Goal: Complete application form

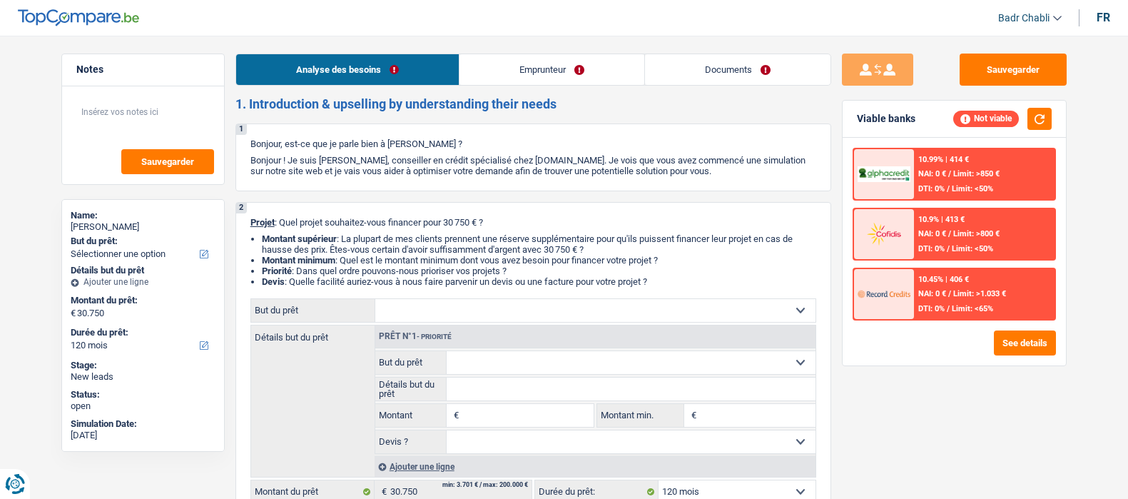
select select "120"
select select "publicEmployee"
select select "netSalary"
select select "mealVouchers"
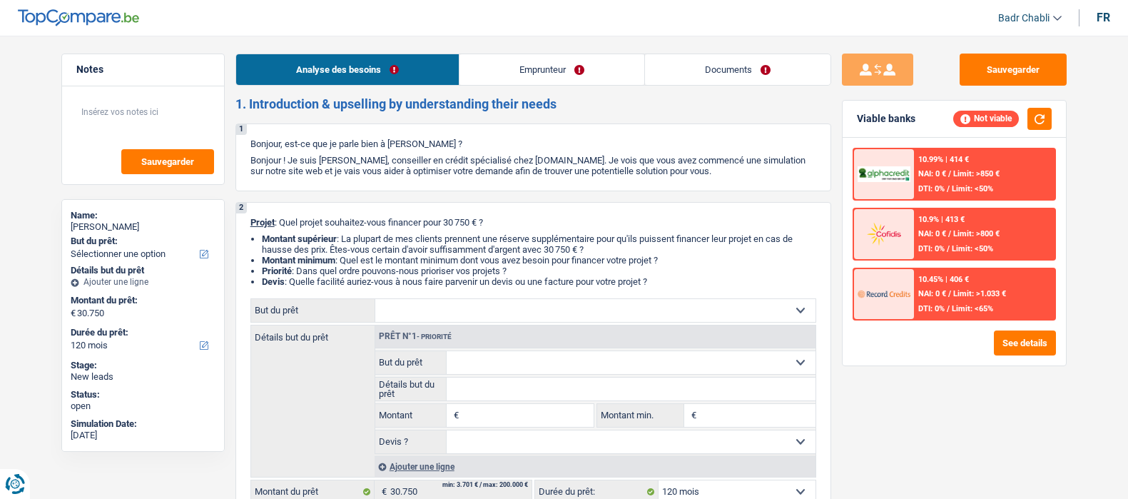
select select "120"
select select "publicEmployee"
select select "netSalary"
select select "mealVouchers"
select select "BE"
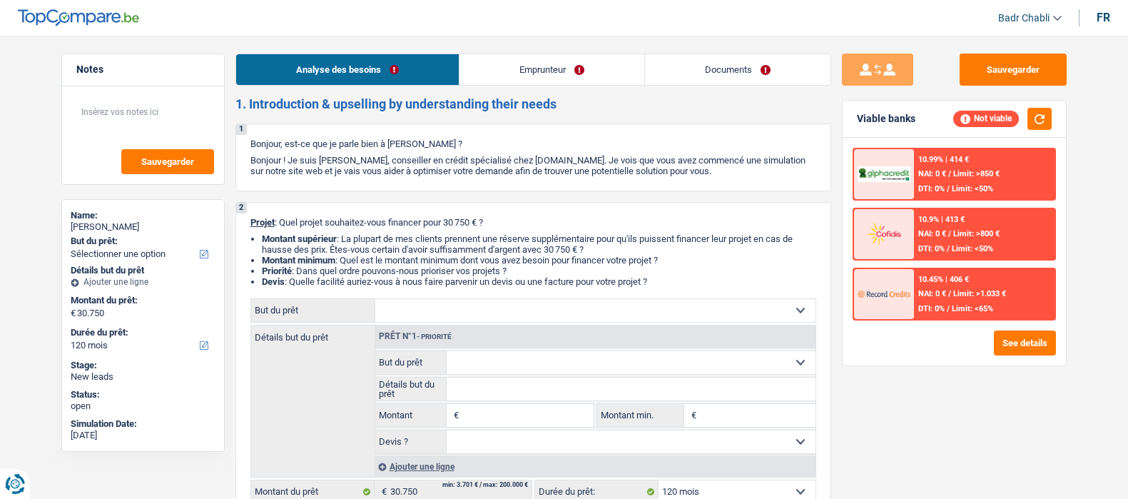
select select "hrc"
click at [530, 71] on link "Emprunteur" at bounding box center [551, 69] width 185 height 31
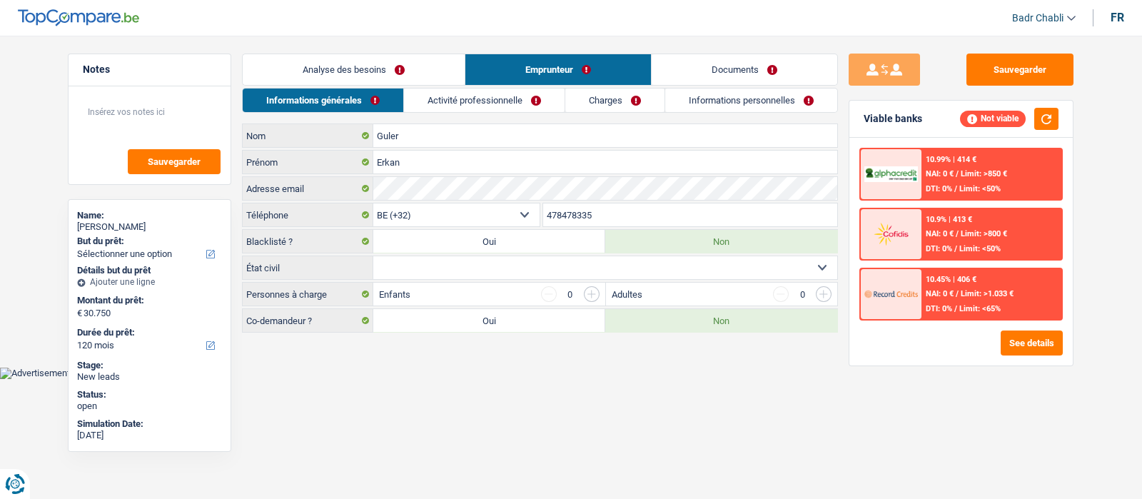
click at [502, 98] on link "Activité professionnelle" at bounding box center [484, 100] width 161 height 24
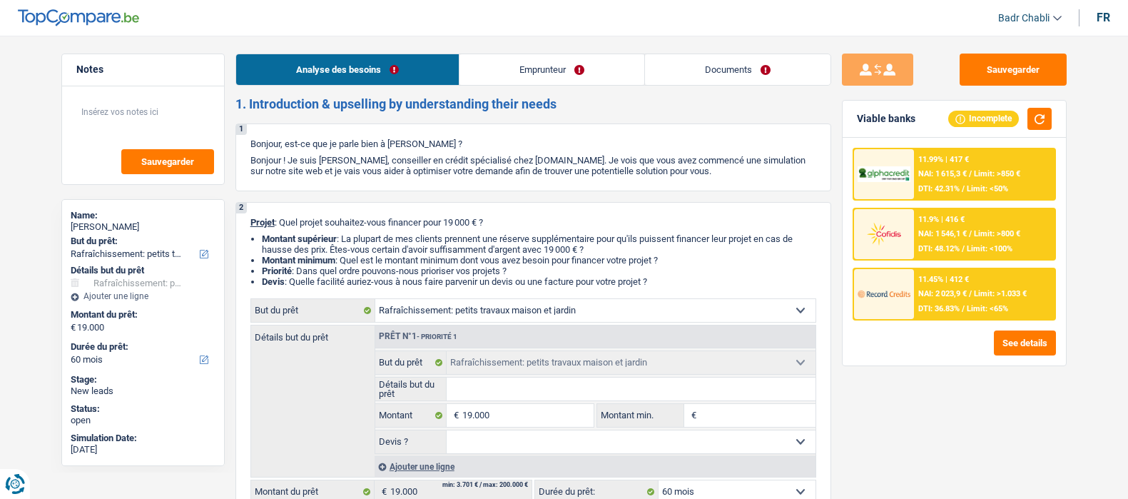
select select "houseOrGarden"
select select "60"
select select "houseOrGarden"
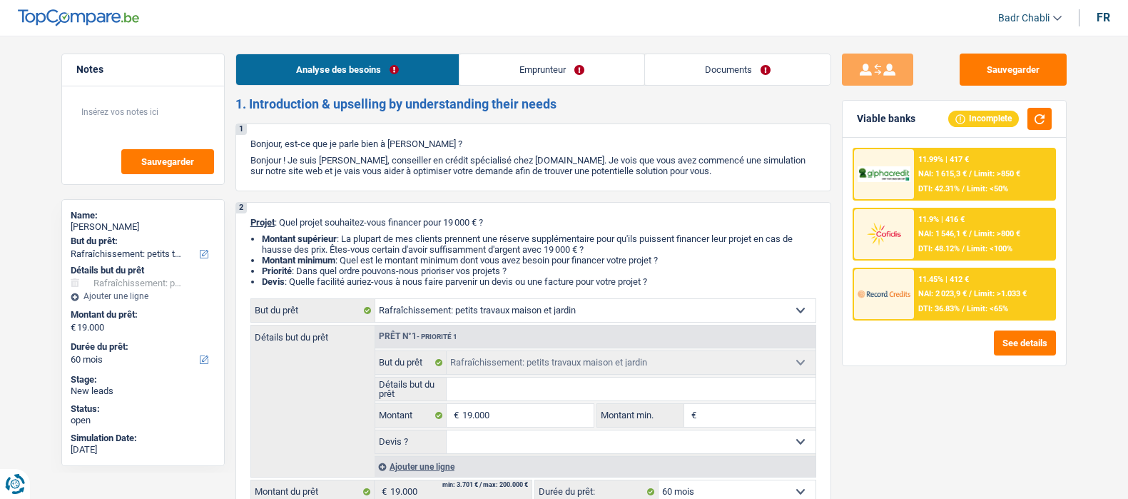
select select "60"
select select "privateEmployee"
select select "netSalary"
select select "mealVouchers"
select select "liveWithParents"
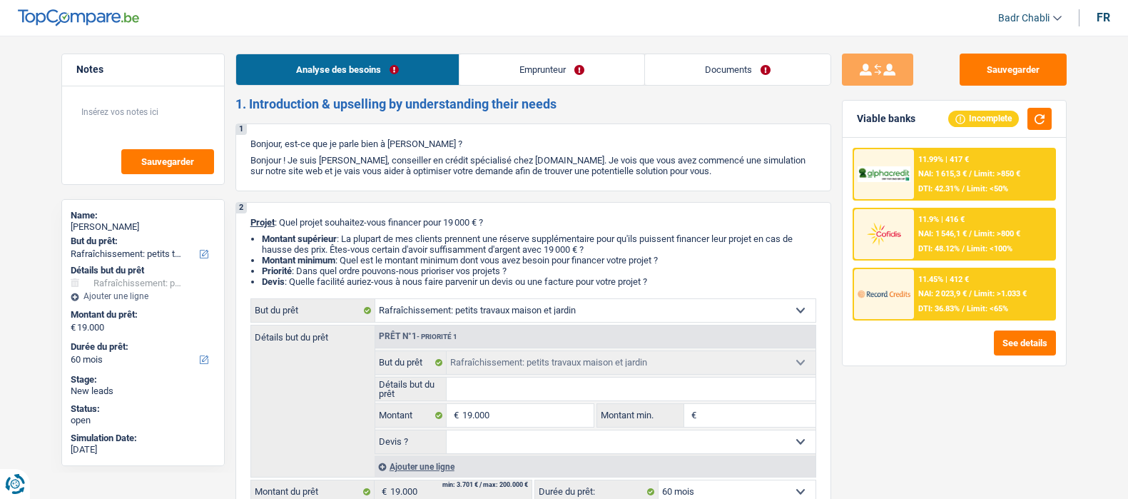
select select "carLoan"
select select "48"
select select "personalLoan"
select select "smallWorks"
select select "24"
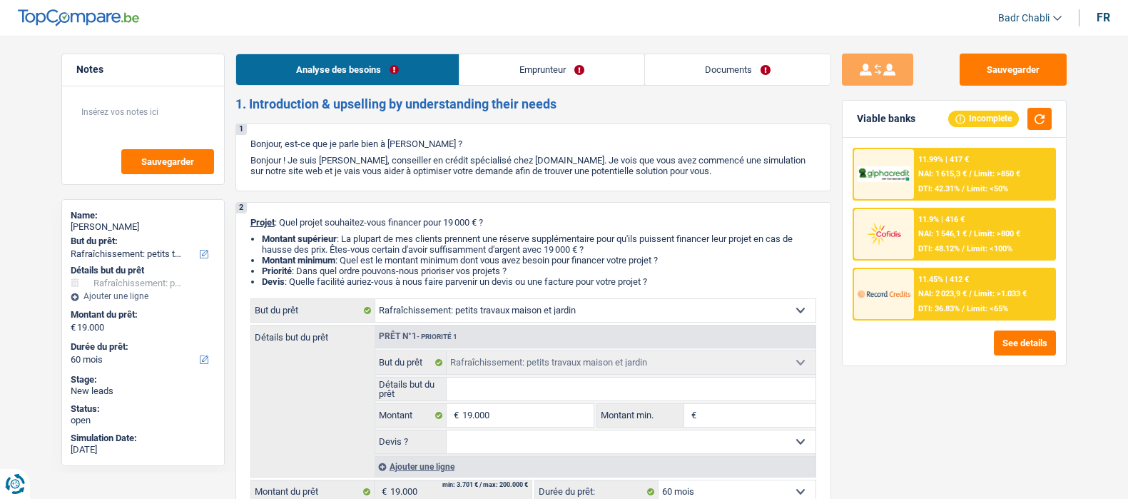
select select "houseOrGarden"
select select "60"
click at [552, 80] on link "Emprunteur" at bounding box center [551, 69] width 185 height 31
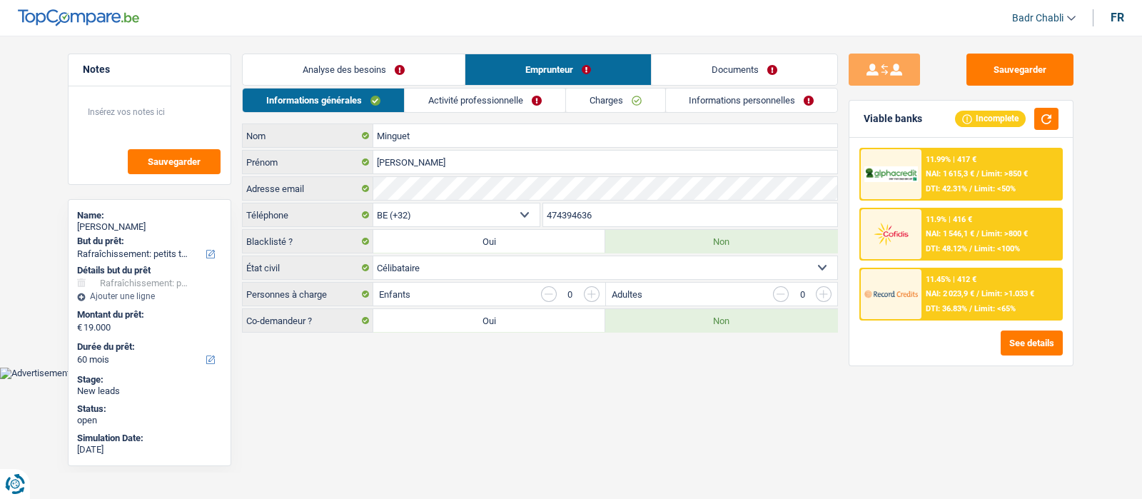
click at [577, 97] on link "Charges" at bounding box center [615, 100] width 99 height 24
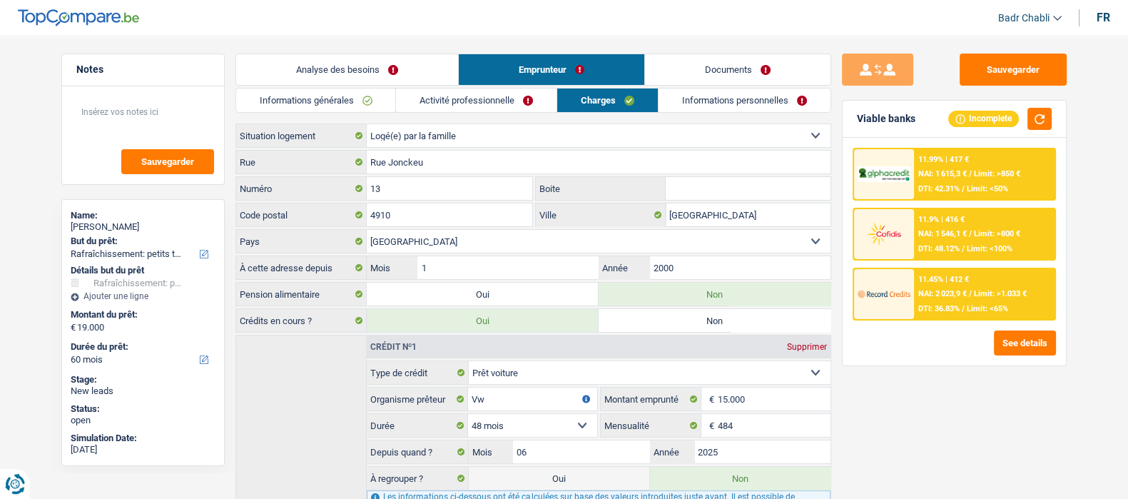
click at [378, 69] on link "Analyse des besoins" at bounding box center [347, 69] width 222 height 31
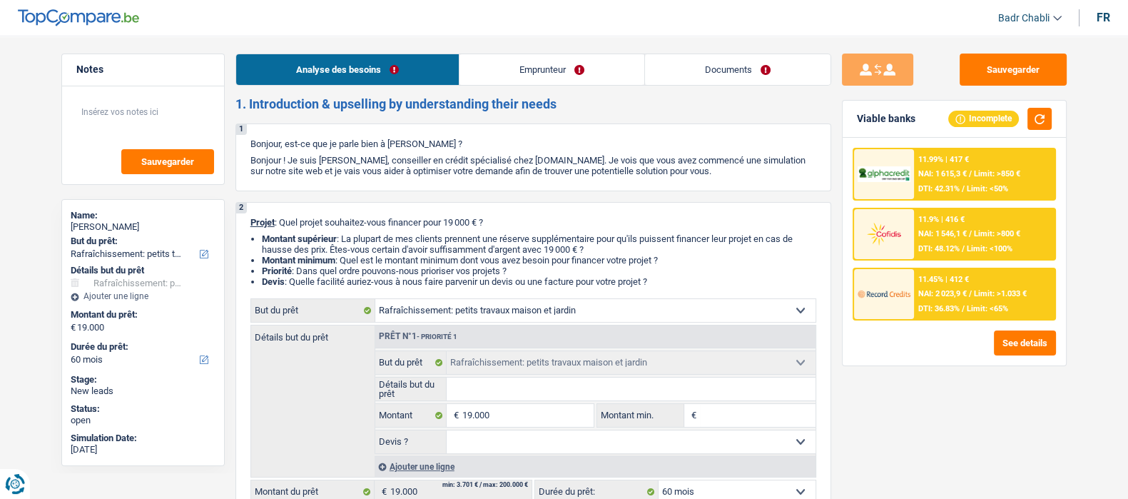
click at [553, 72] on link "Emprunteur" at bounding box center [551, 69] width 185 height 31
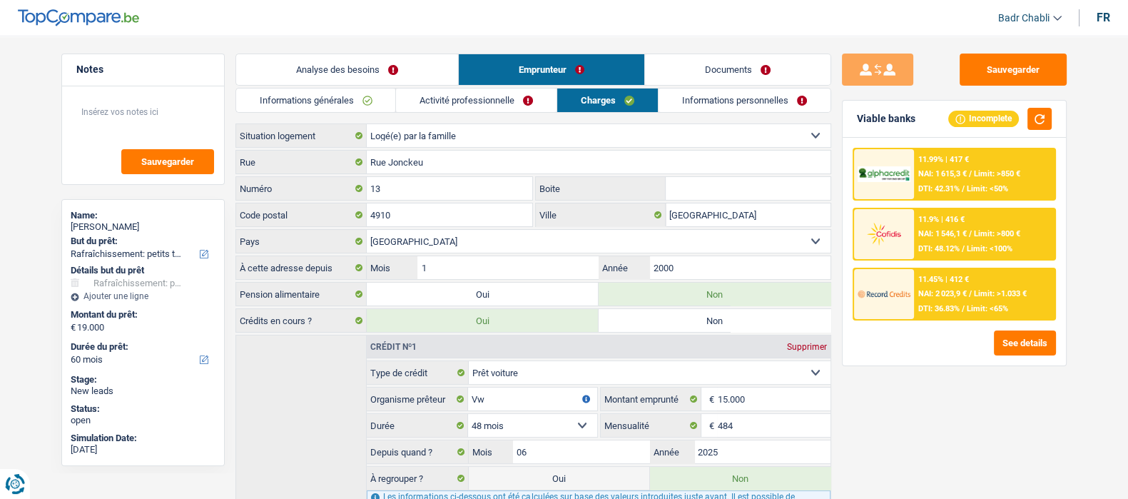
click at [479, 83] on link "Emprunteur" at bounding box center [552, 69] width 186 height 31
click at [338, 70] on link "Analyse des besoins" at bounding box center [347, 69] width 222 height 31
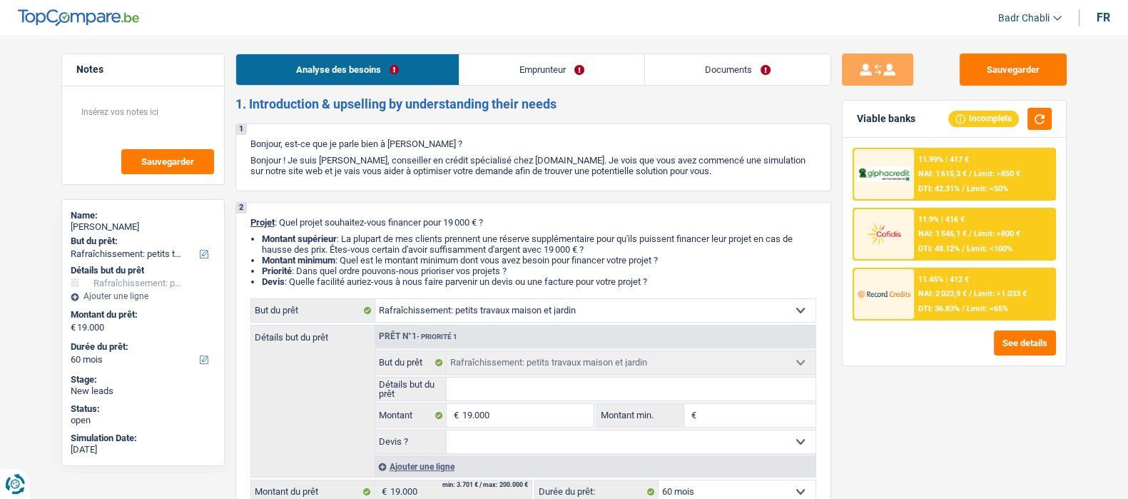
click at [500, 69] on link "Emprunteur" at bounding box center [551, 69] width 185 height 31
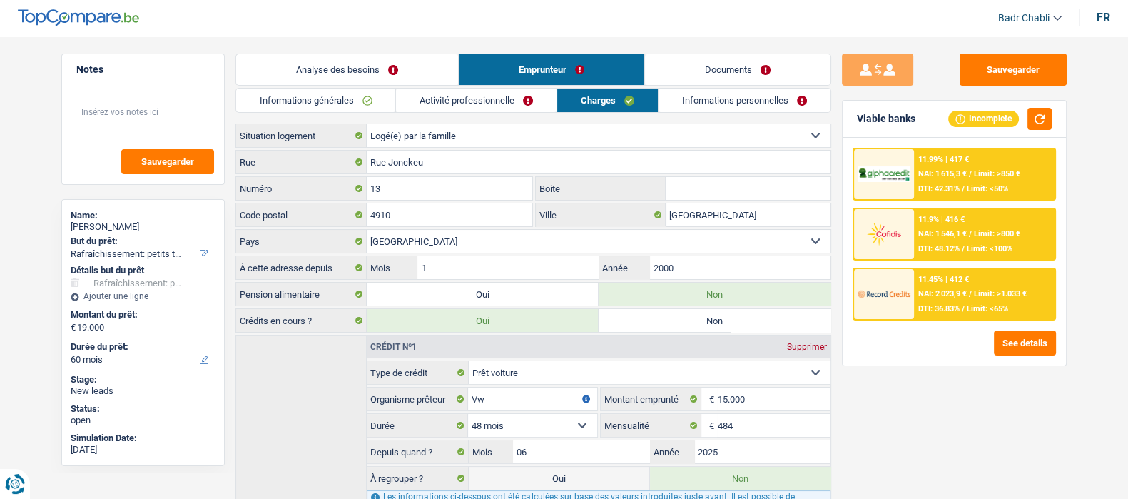
click at [308, 56] on link "Analyse des besoins" at bounding box center [347, 69] width 222 height 31
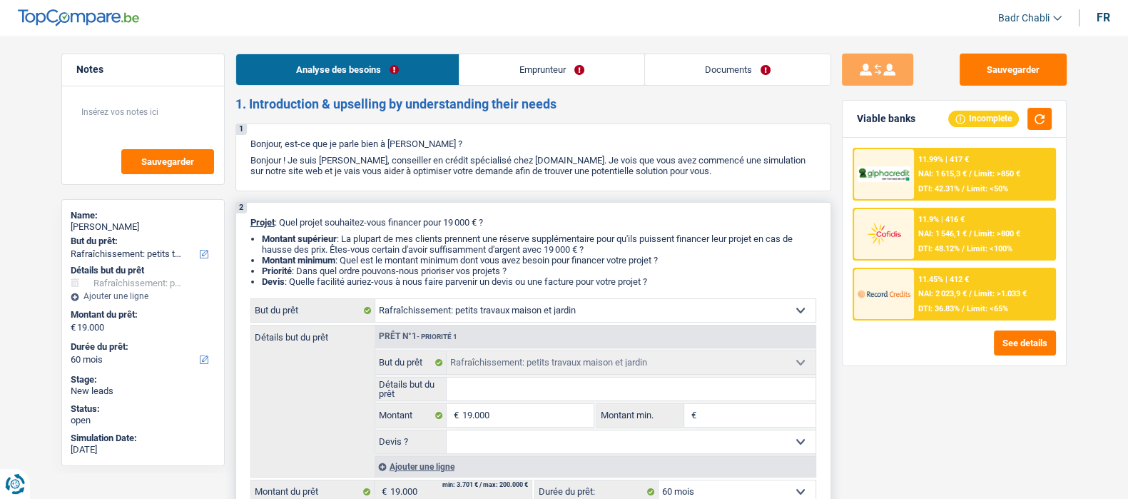
click at [502, 397] on input "Détails but du prêt" at bounding box center [631, 388] width 369 height 23
type input "a"
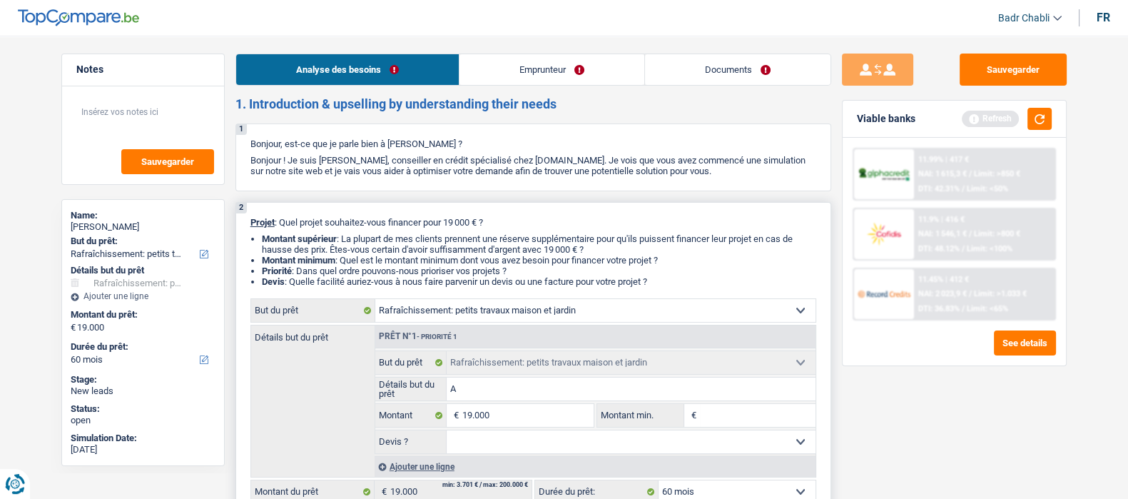
type input "Am"
type input "Amé"
type input "Amén"
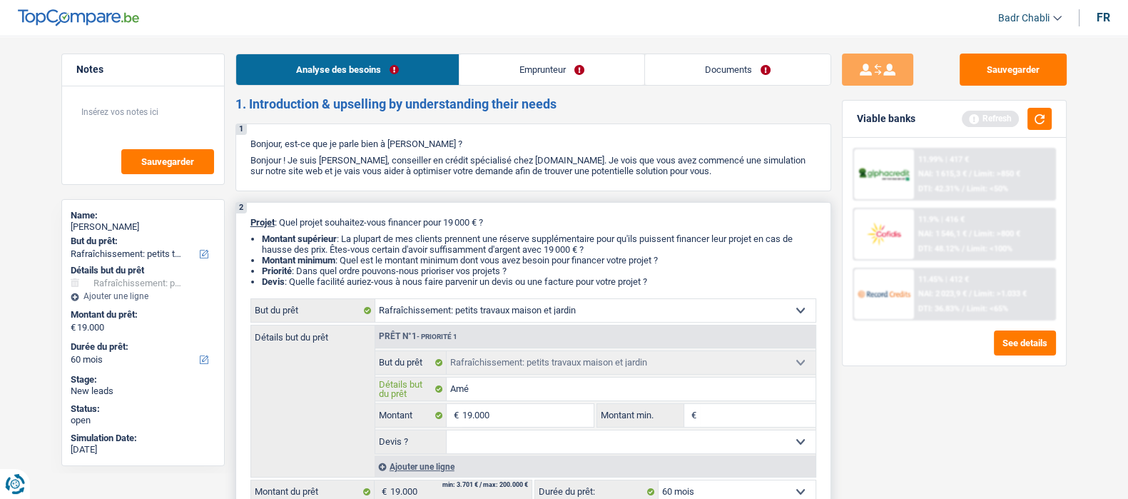
type input "Amén"
type input "Aména"
type input "Aménag"
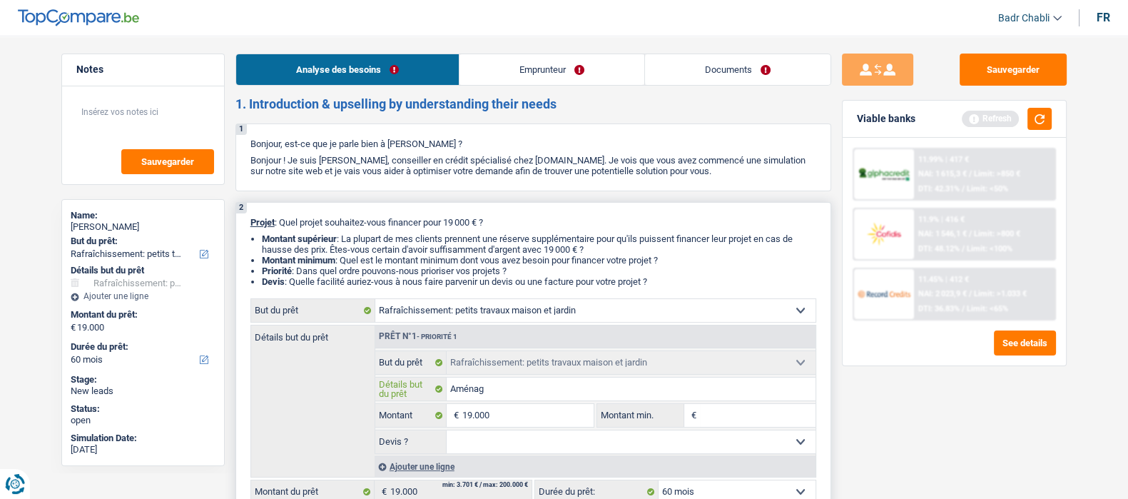
type input "Aménage"
type input "Aménagem"
type input "Aménageme"
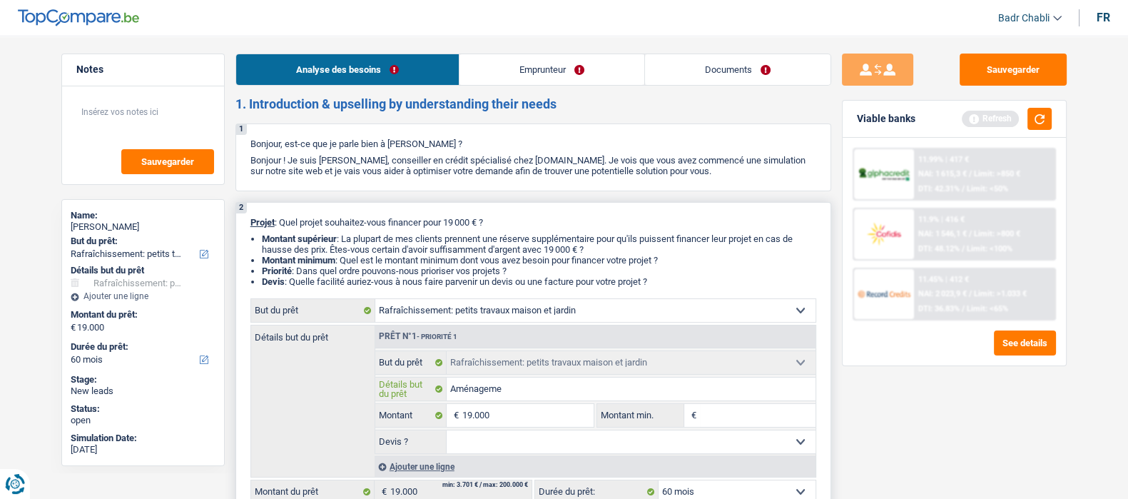
type input "Aménageme"
type input "Aménagement"
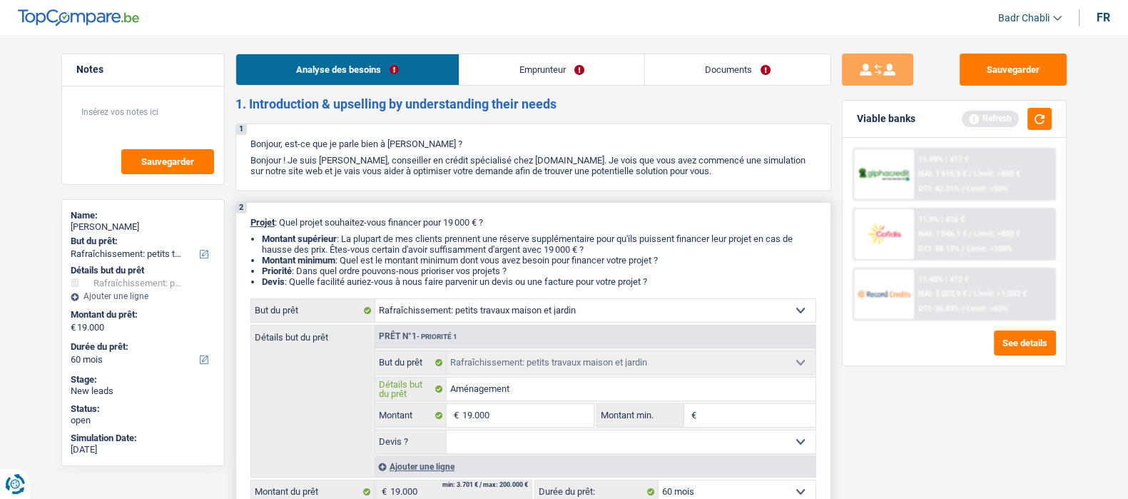
type input "Aménagement m"
type input "Aménagement ma"
type input "Aménagement mai"
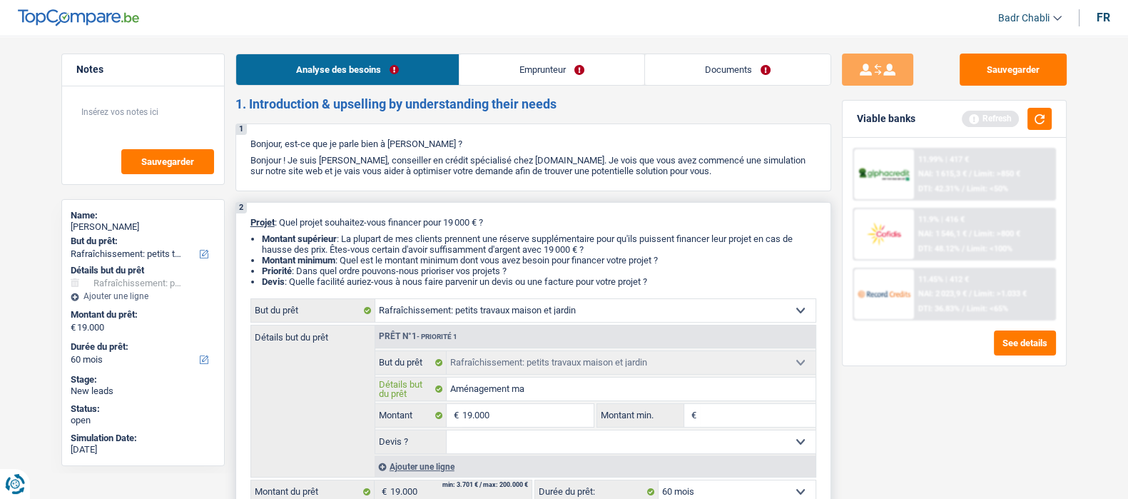
type input "Aménagement mai"
type input "Aménagement mais"
type input "Aménagement maison"
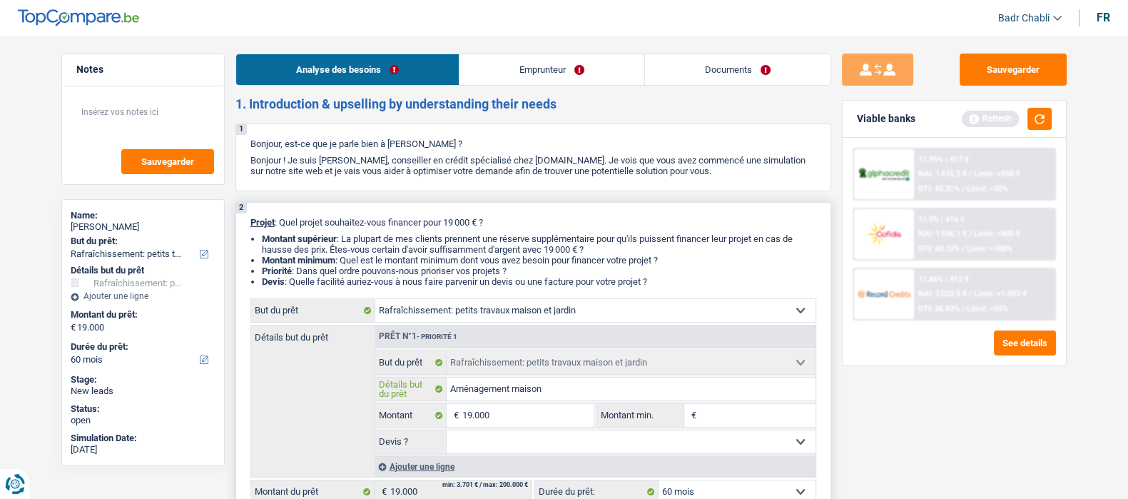
type input "Aménagement maison"
click at [569, 300] on div "2 Projet : Quel projet souhaitez-vous financer pour 19 000 € ? Montant supérieu…" at bounding box center [533, 360] width 596 height 317
click at [566, 313] on select "Confort maison: meubles, textile, peinture, électroménager, outillage non-profe…" at bounding box center [595, 310] width 440 height 23
select select "movingOrInstallation"
click at [375, 303] on select "Confort maison: meubles, textile, peinture, électroménager, outillage non-profe…" at bounding box center [595, 310] width 440 height 23
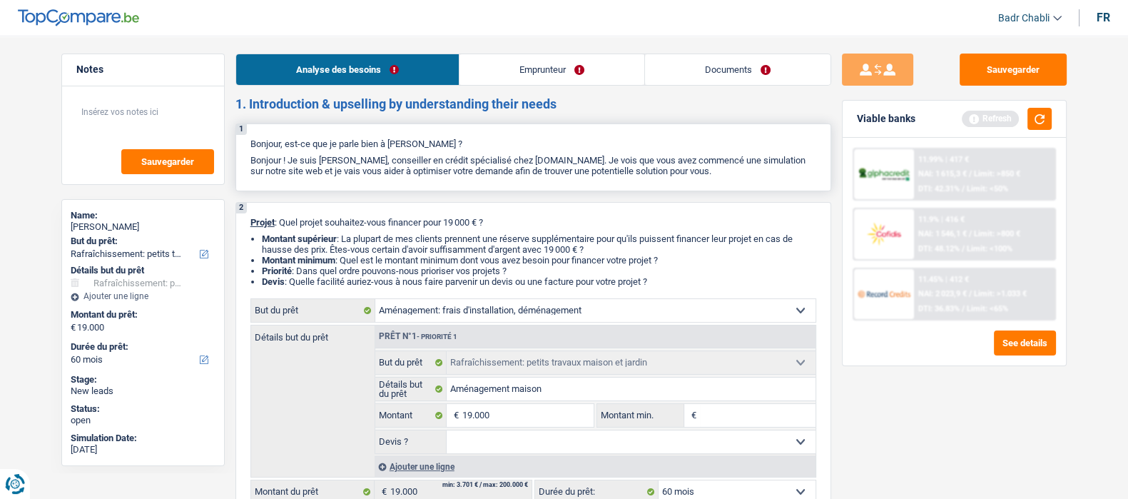
select select "movingOrInstallation"
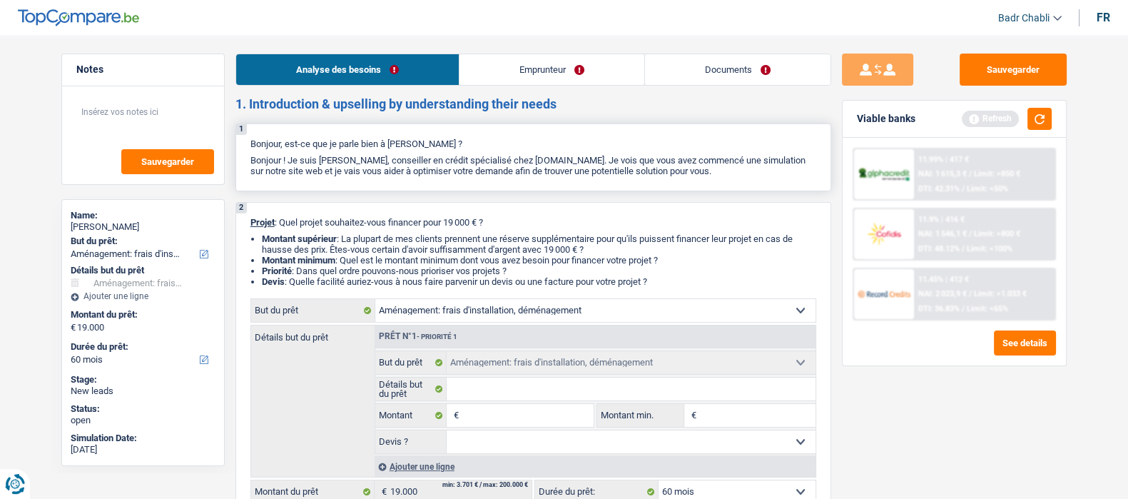
select select "houseOrGarden"
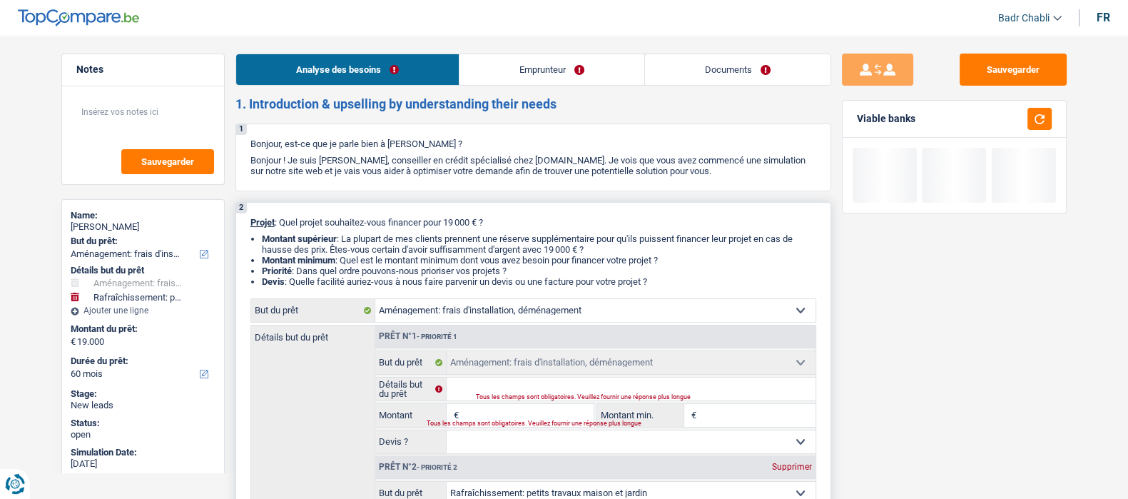
drag, startPoint x: 517, startPoint y: 418, endPoint x: 510, endPoint y: 400, distance: 19.9
click at [517, 418] on input "Montant" at bounding box center [527, 415] width 131 height 23
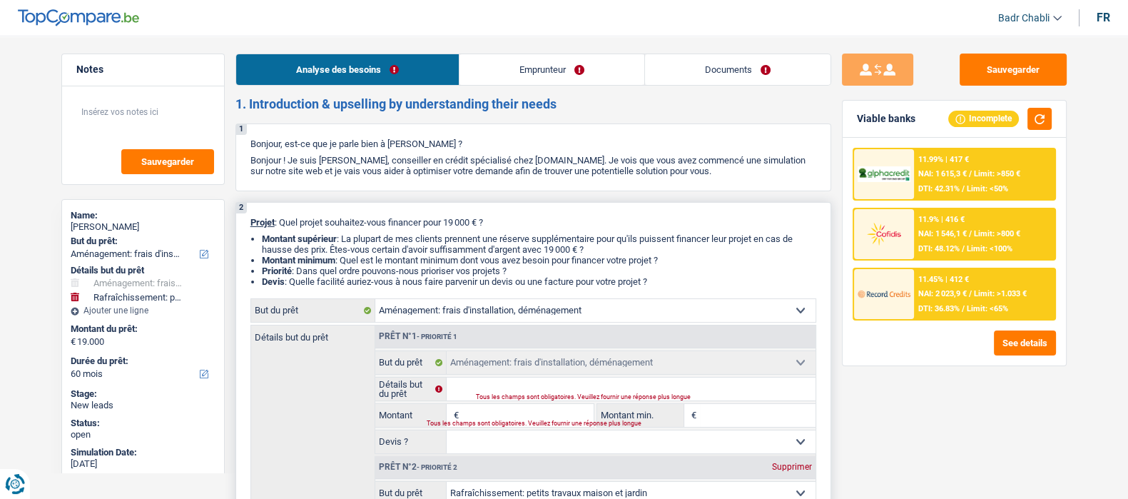
type input "1"
type input "19"
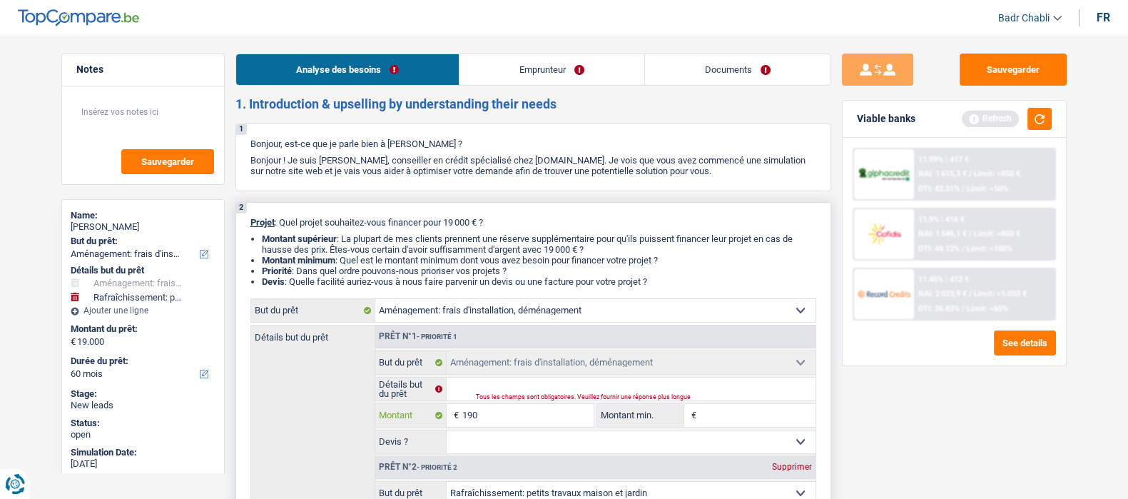
type input "1.900"
type input "19.000"
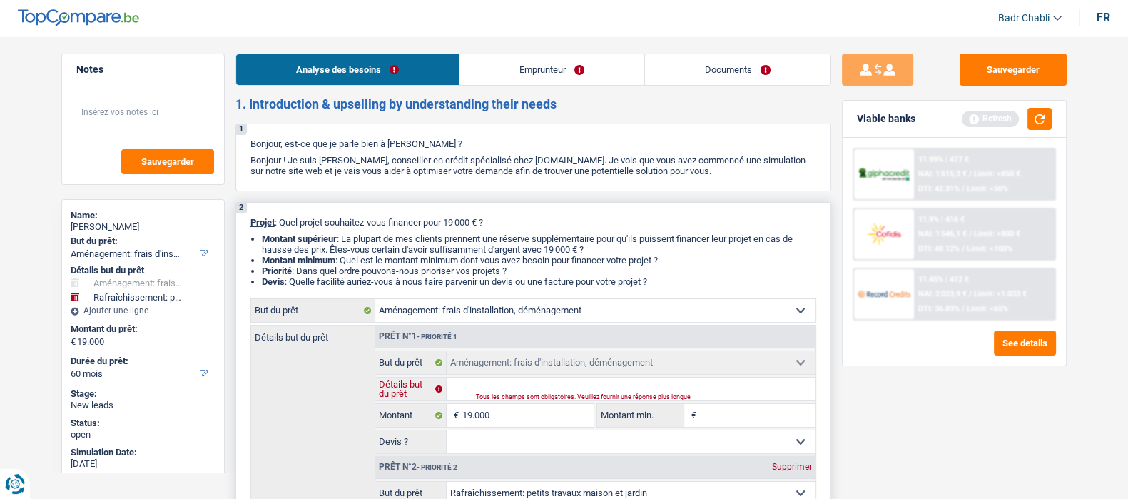
type input "38.000"
click at [503, 390] on input "Détails but du prêt" at bounding box center [631, 388] width 369 height 23
select select "144"
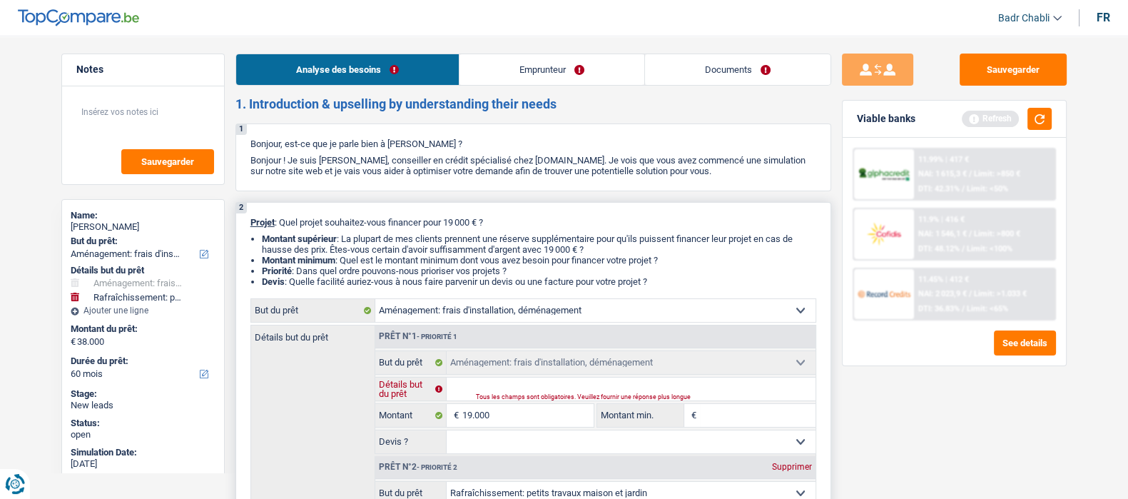
select select "144"
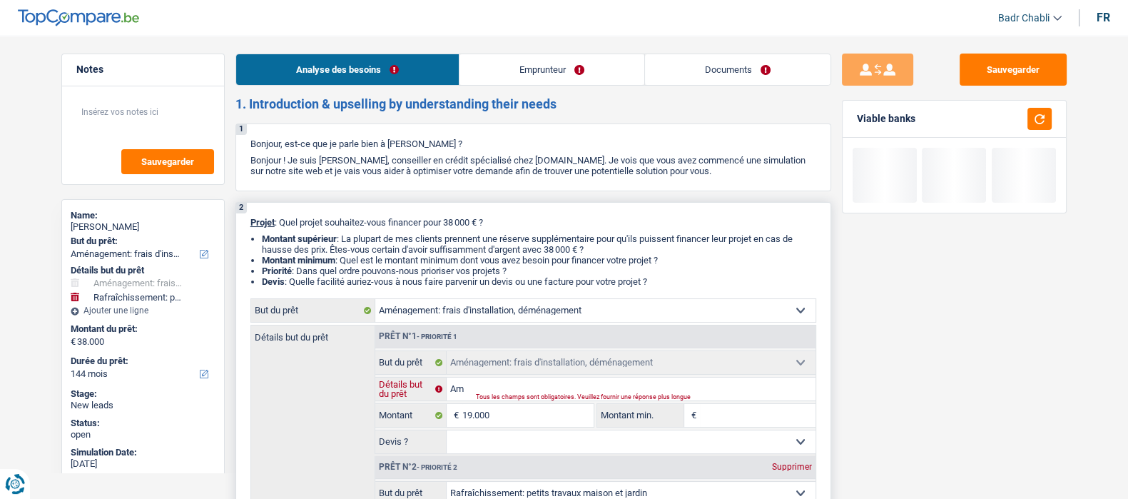
type input "Amé"
type input "Aména"
type input "Aménag"
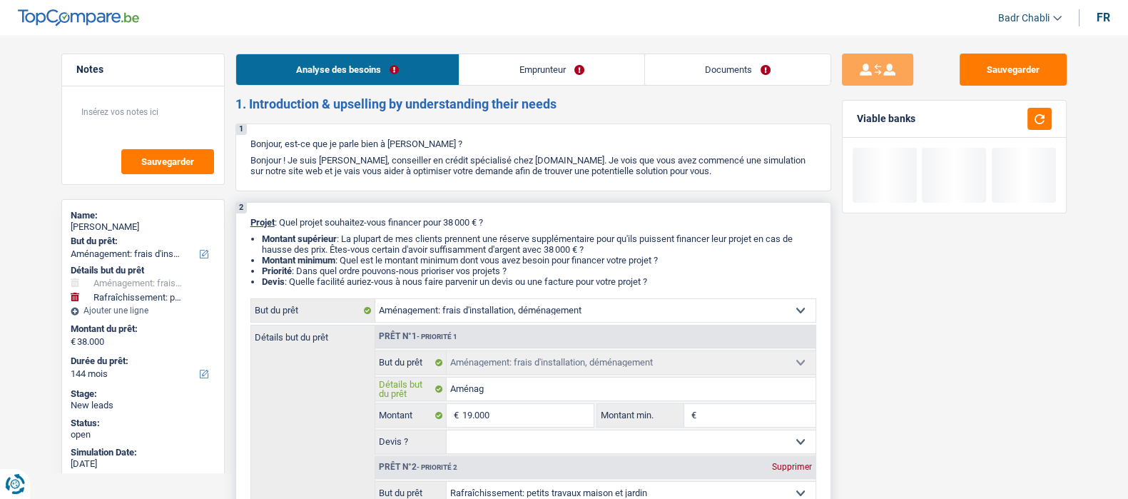
type input "Aménag"
type input "Aménageme"
type input "Aménagemen"
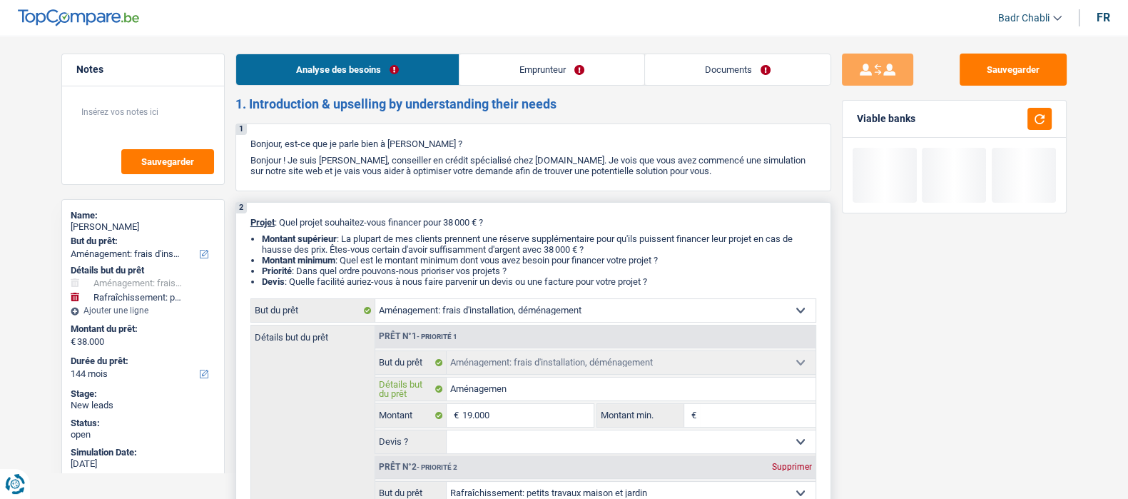
type input "Aménagement"
type input "Aménagement,"
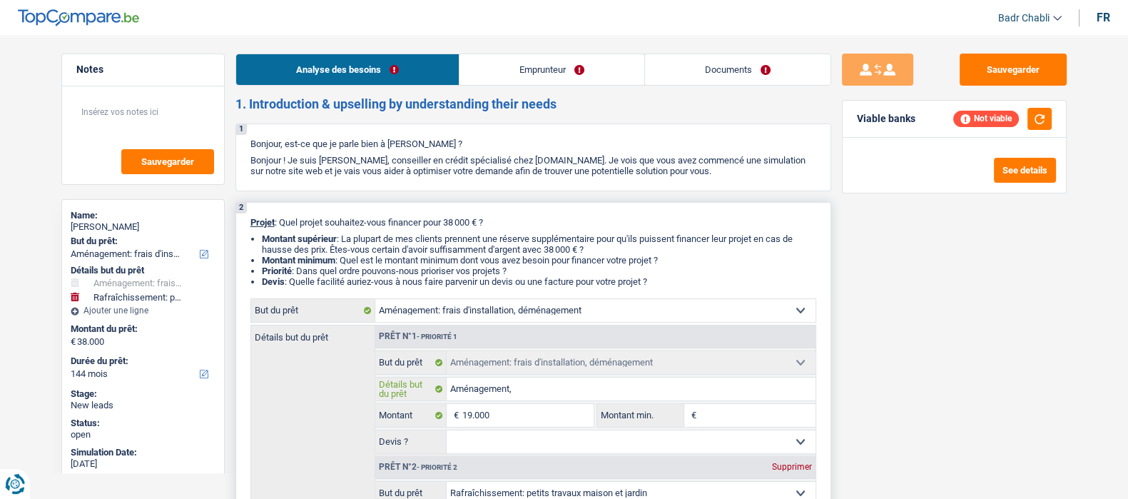
type input "Aménagement,"
type input "Aménagement, d"
type input "Aménagement, dém"
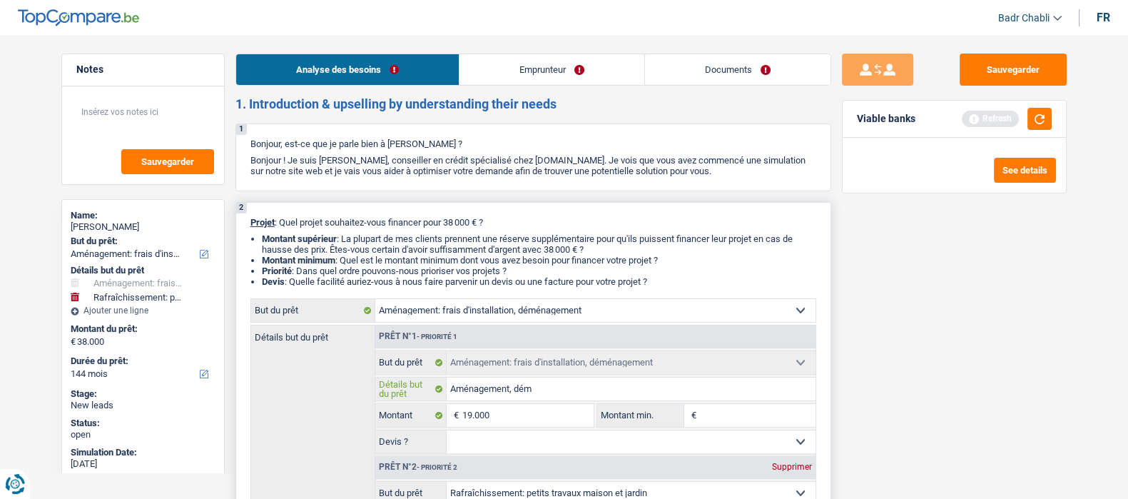
type input "Aménagement, démé"
type input "Aménagement, démén"
type input "Aménagement, déména"
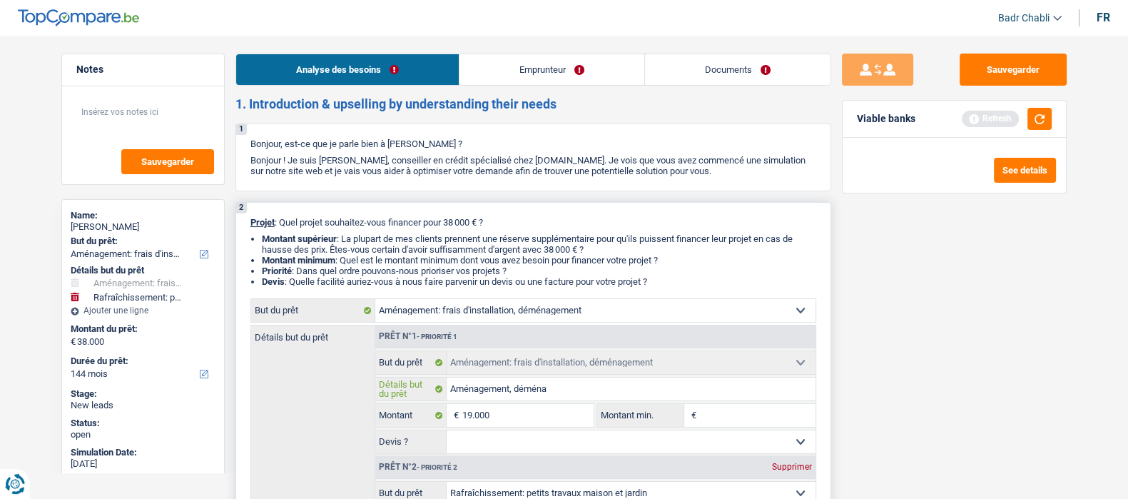
type input "Aménagement, déména"
type input "Aménagement, déménag"
type input "Aménagement, déménageme"
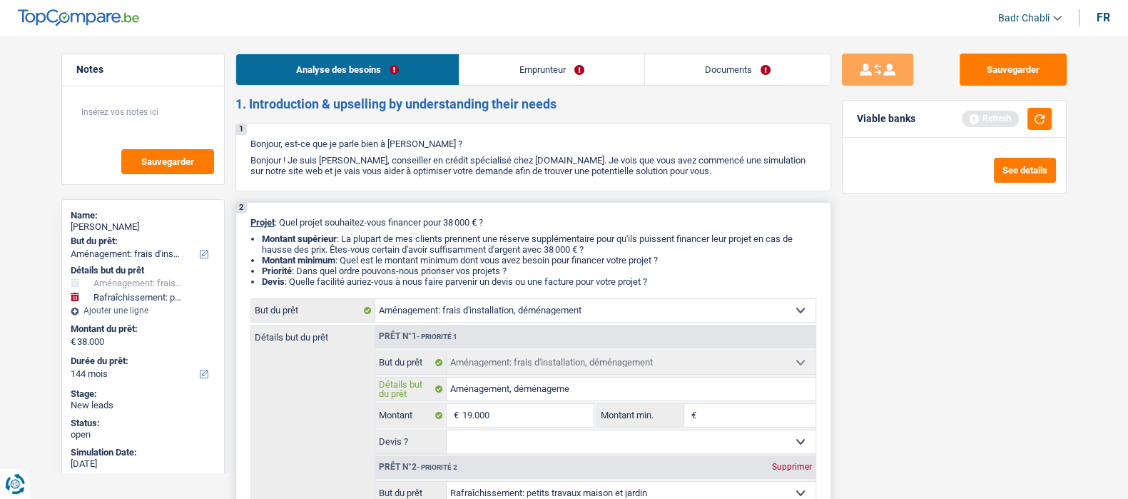
type input "Aménagement, déménagemen"
type input "Aménagement, déménagement,"
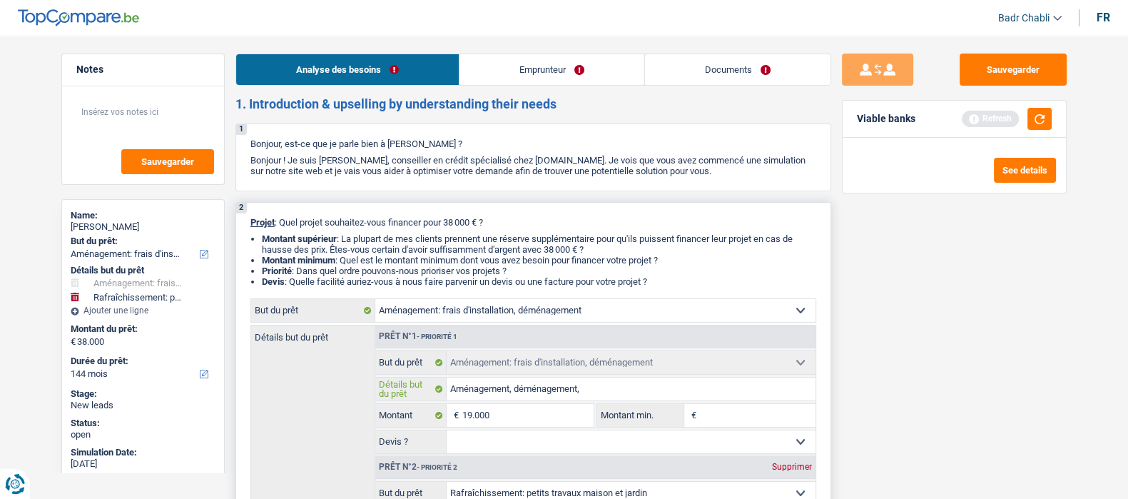
type input "Aménagement, déménagement,"
type input "Aménagement, déménagement, r"
type input "Aménagement, déménagement, re"
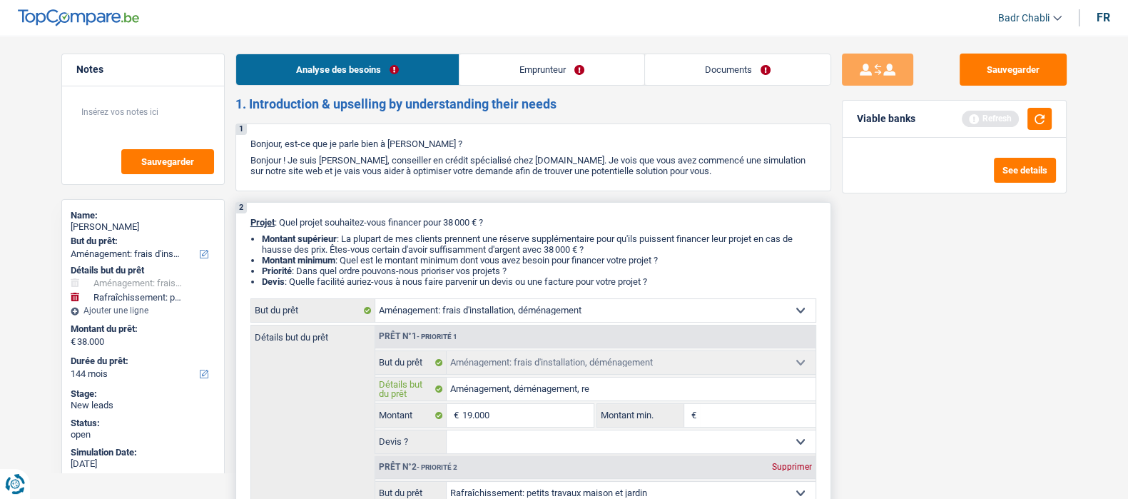
type input "Aménagement, déménagement, red"
type input "Aménagement, déménagement, redé"
type input "Aménagement, déménagement, redéc"
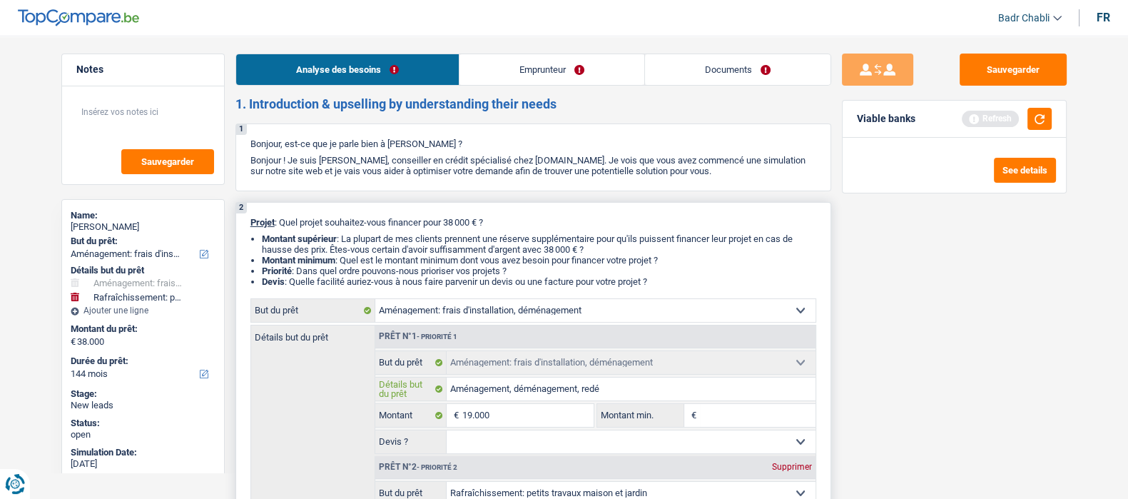
type input "Aménagement, déménagement, redéc"
type input "Aménagement, déménagement, redécr"
type input "Aménagement, déménagement, redéc"
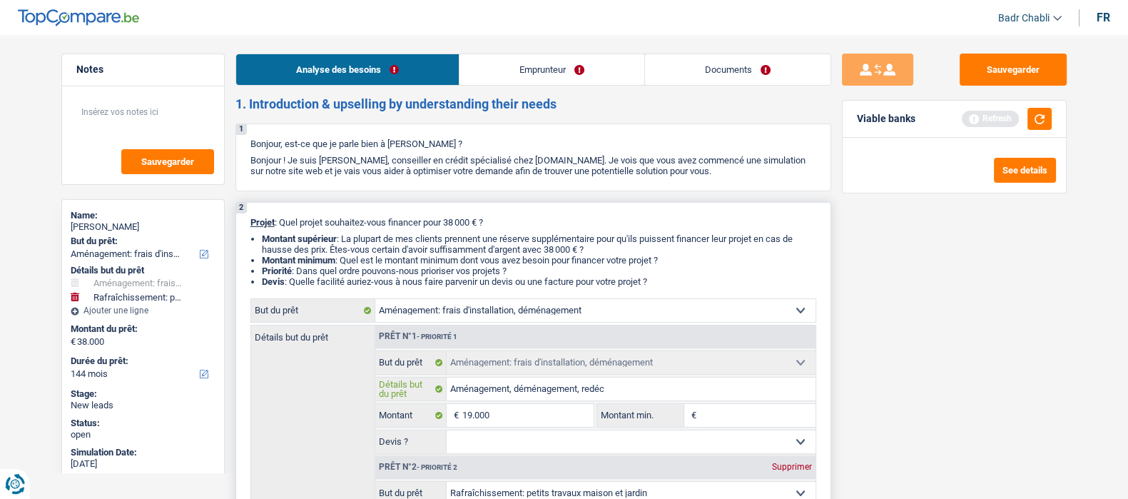
type input "Aménagement, déménagement, redéco"
type input "Aménagement, déménagement, redécor"
type input "Aménagement, déménagement, redécore"
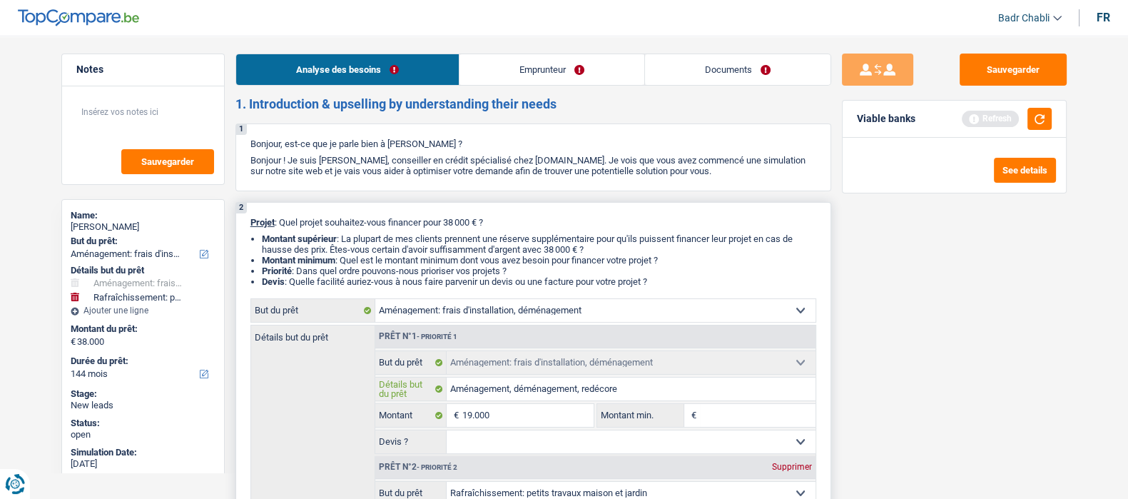
type input "Aménagement, déménagement, redécore"
type input "Aménagement, déménagement, redécorer"
type input "Aménagement, déménagement, redécorer,"
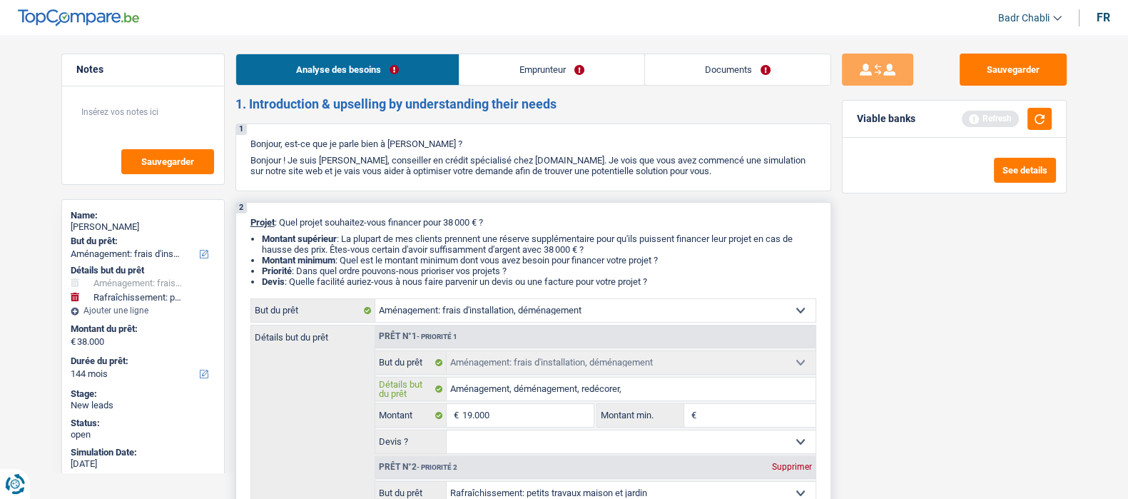
type input "Aménagement, déménagement, redécorer,"
type input "Aménagement, déménagement, redécorer, m"
type input "Aménagement, déménagement, redécorer, me"
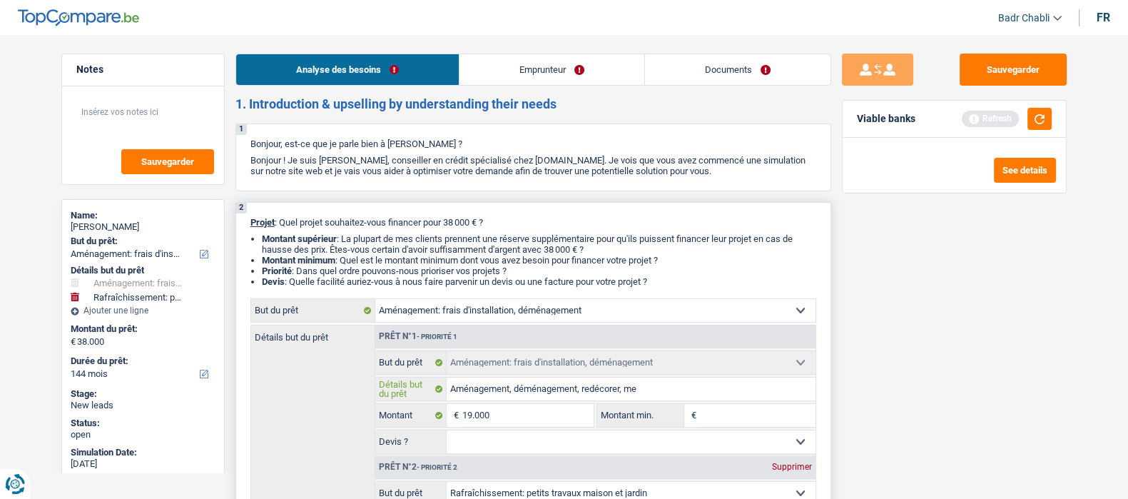
type input "Aménagement, déménagement, redécorer, me"
type input "Aménagement, déménagement, redécorer, met"
type input "Aménagement, déménagement, redécorer, mett"
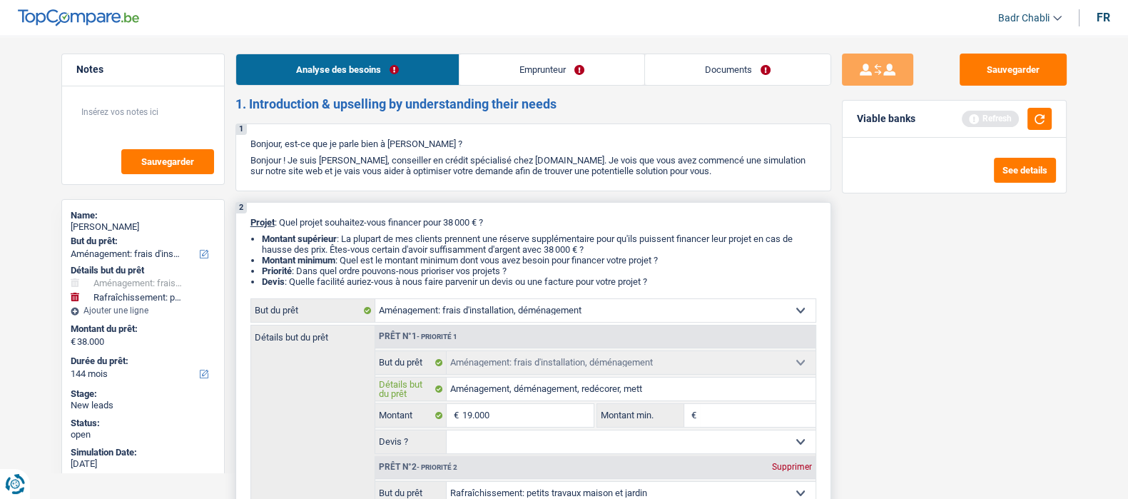
type input "Aménagement, déménagement, redécorer, mettr"
type input "Aménagement, déménagement, redécorer, mettre"
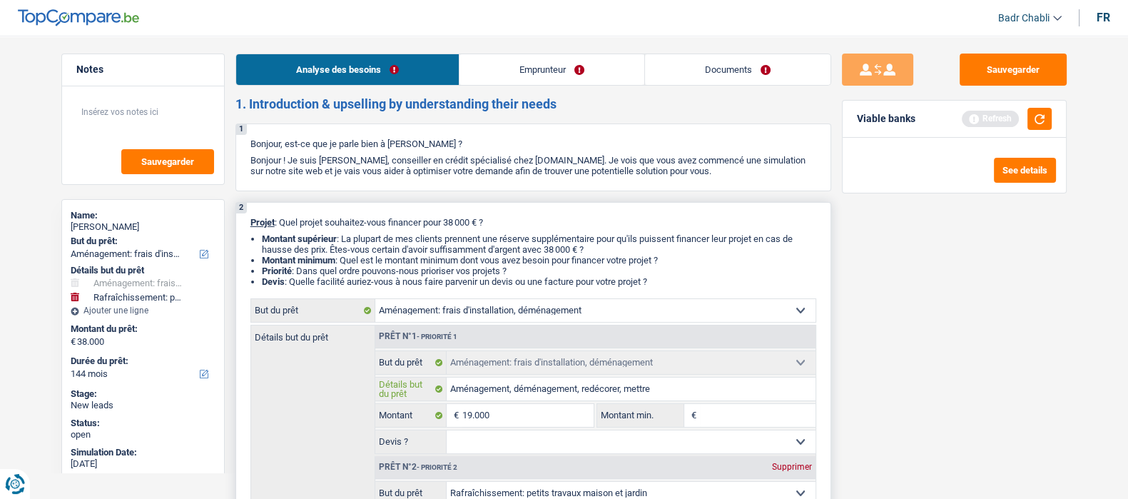
type input "Aménagement, déménagement, redécorer, mettre"
type input "Aménagement, déménagement, redécorer, mettre l"
type input "Aménagement, déménagement, redécorer, mettre la"
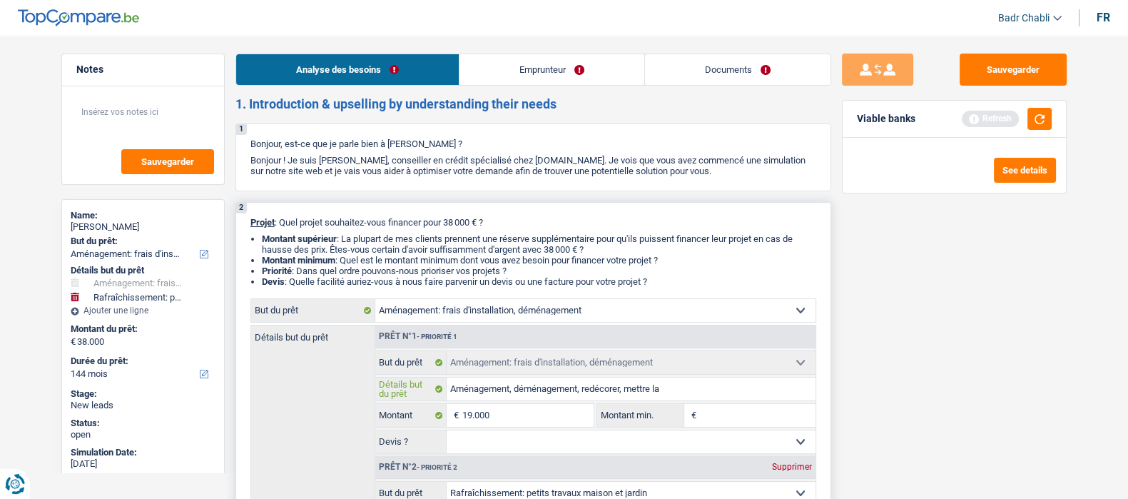
type input "Aménagement, déménagement, redécorer, mettre la m"
type input "Aménagement, déménagement, redécorer, mettre la ma"
type input "Aménagement, déménagement, redécorer, mettre la mai"
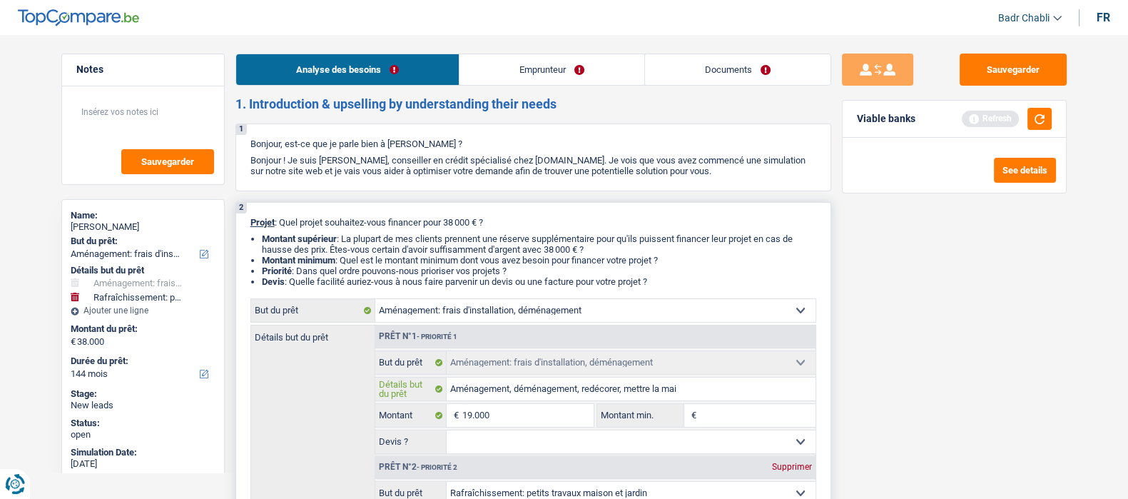
type input "Aménagement, déménagement, redécorer, mettre la mai"
type input "Aménagement, déménagement, redécorer, mettre la maiso"
type input "Aménagement, déménagement, redécorer, mettre la maison"
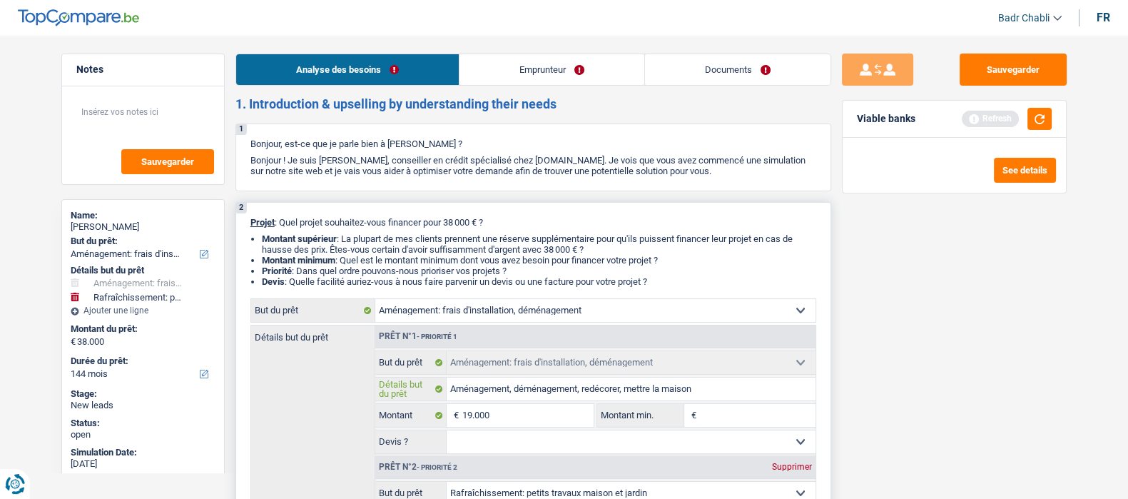
type input "Aménagement, déménagement, redécorer, mettre la maison"
type input "Aménagement, déménagement, redécorer, mettre la maiso"
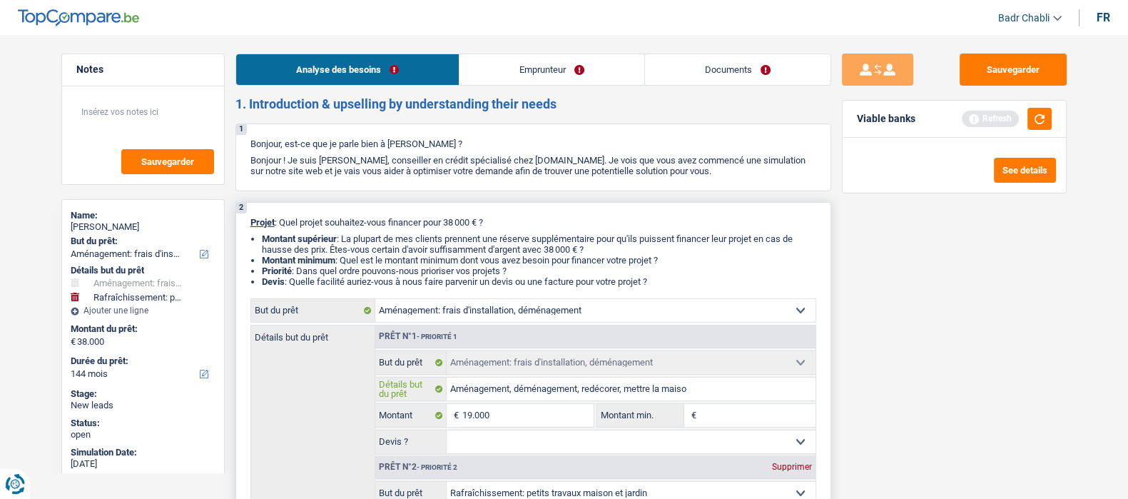
type input "Aménagement, déménagement, redécorer, mettre la maiso"
type input "Aménagement, déménagement, redécorer, mettre la mais"
type input "Aménagement, déménagement, redécorer, mettre la mai"
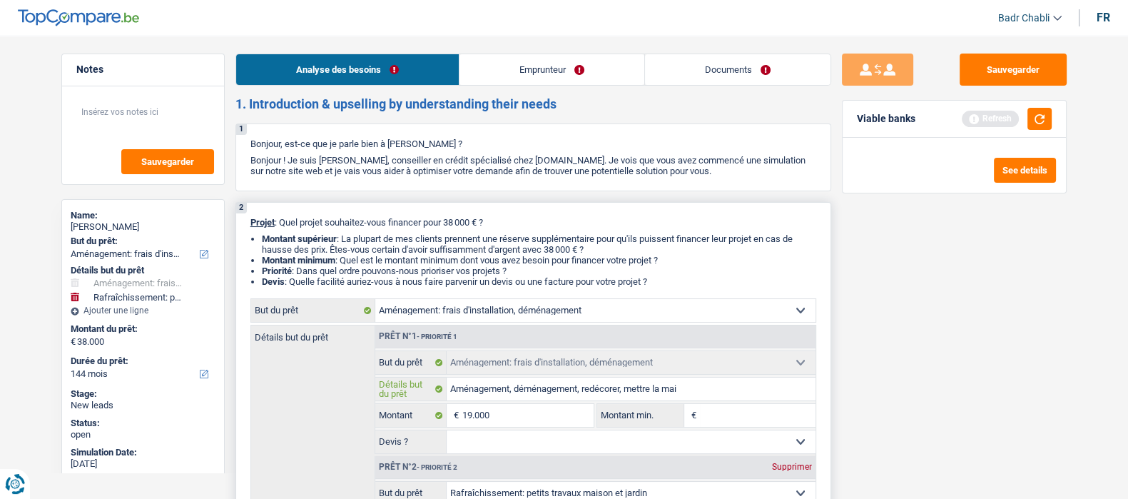
type input "Aménagement, déménagement, redécorer, mettre la mais"
type input "Aménagement, déménagement, redécorer, mettre la maiso"
type input "Aménagement, déménagement, redécorer, mettre la maison"
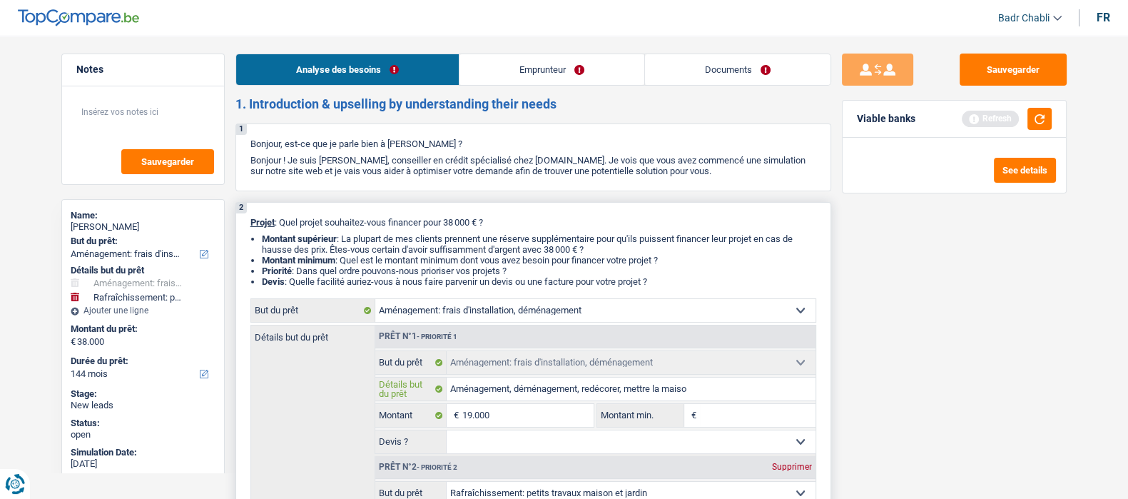
type input "Aménagement, déménagement, redécorer, mettre la maison"
type input "Aménagement, déménagement, redécorer, mettre la maiso"
type input "Aménagement, déménagement, redécorer, m"
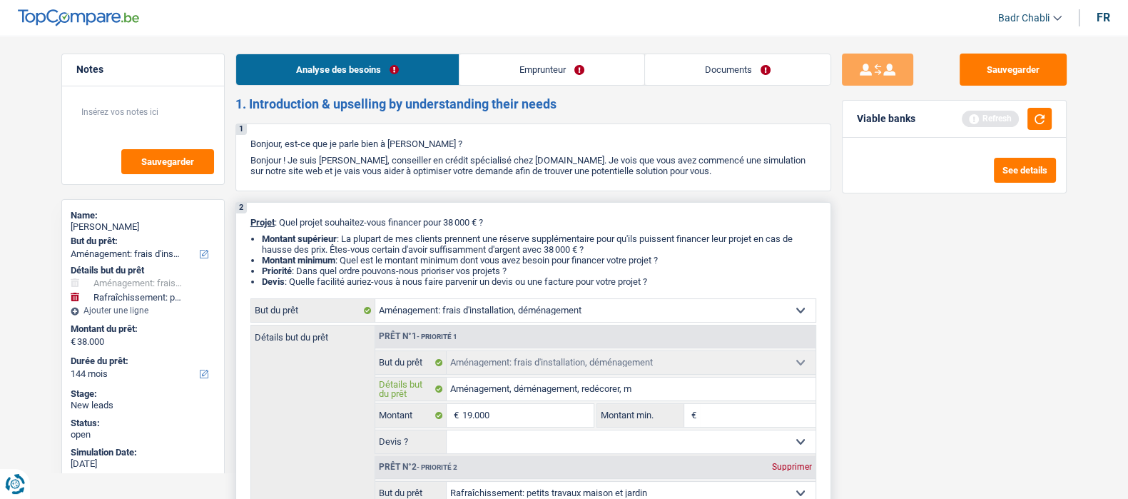
type input "Aménagement, déménagement, redécorer,"
type input "Aménagement, déménagement, redécorer, e"
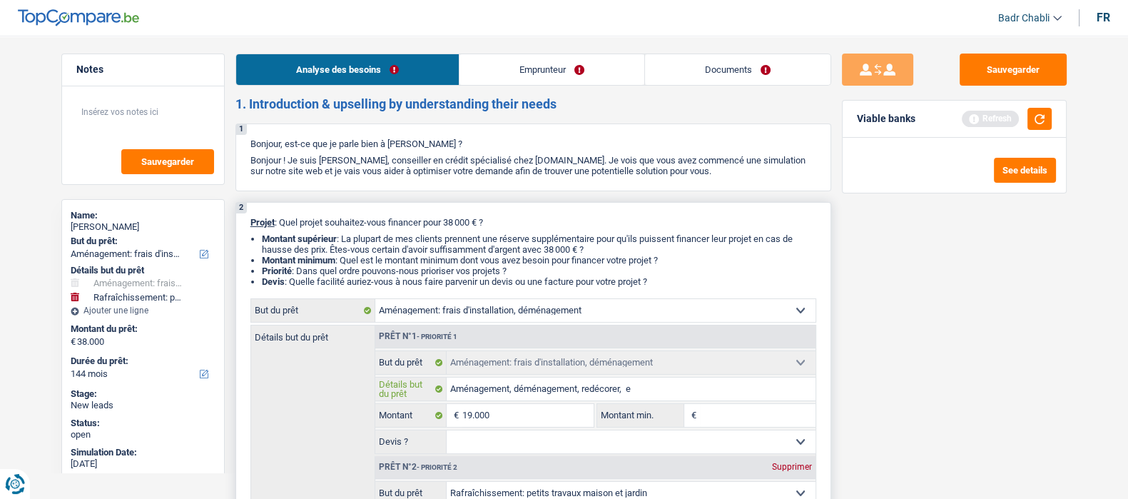
type input "Aménagement, déménagement, redécorer, e"
type input "Aménagement, déménagement, redécorer, et"
type input "Aménagement, déménagement, redécorer, et n"
click at [549, 454] on fieldset "Oui Non Non répondu Sélectionner une option Devis ? Tous les champs sont obliga…" at bounding box center [595, 442] width 440 height 24
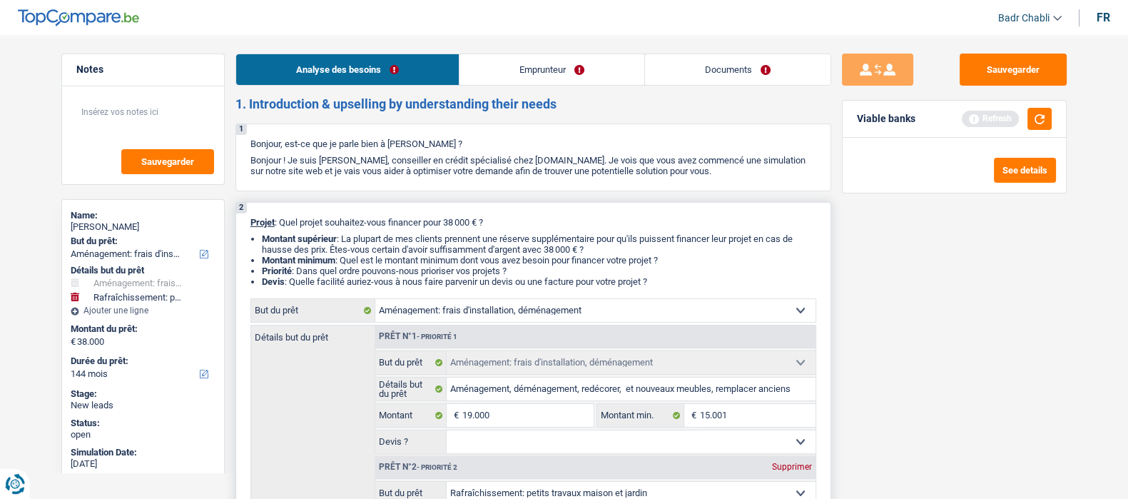
click at [561, 441] on select "Oui Non Non répondu Sélectionner une option" at bounding box center [631, 441] width 369 height 23
click at [447, 433] on select "Oui Non Non répondu Sélectionner une option" at bounding box center [631, 441] width 369 height 23
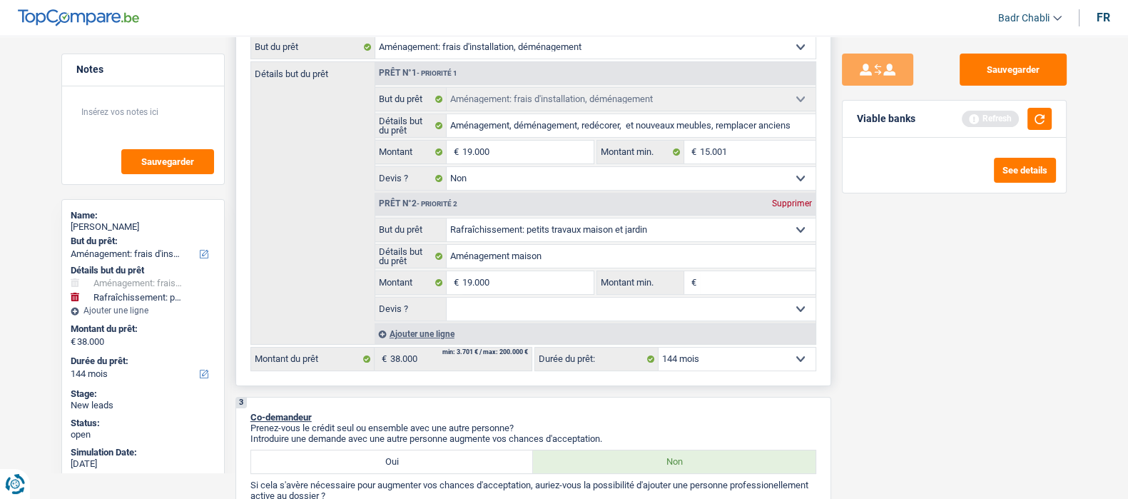
scroll to position [268, 0]
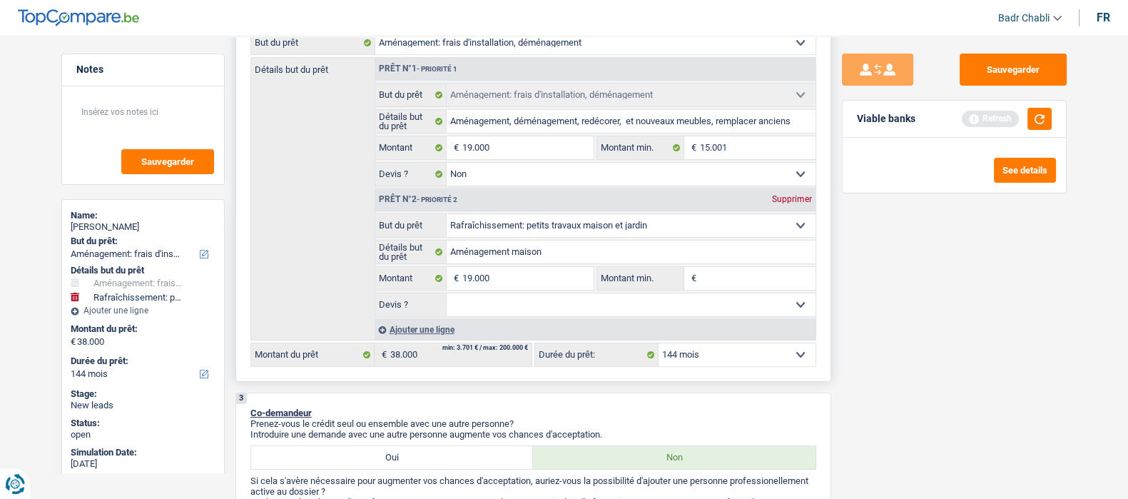
click at [788, 203] on div "Supprimer" at bounding box center [791, 199] width 47 height 9
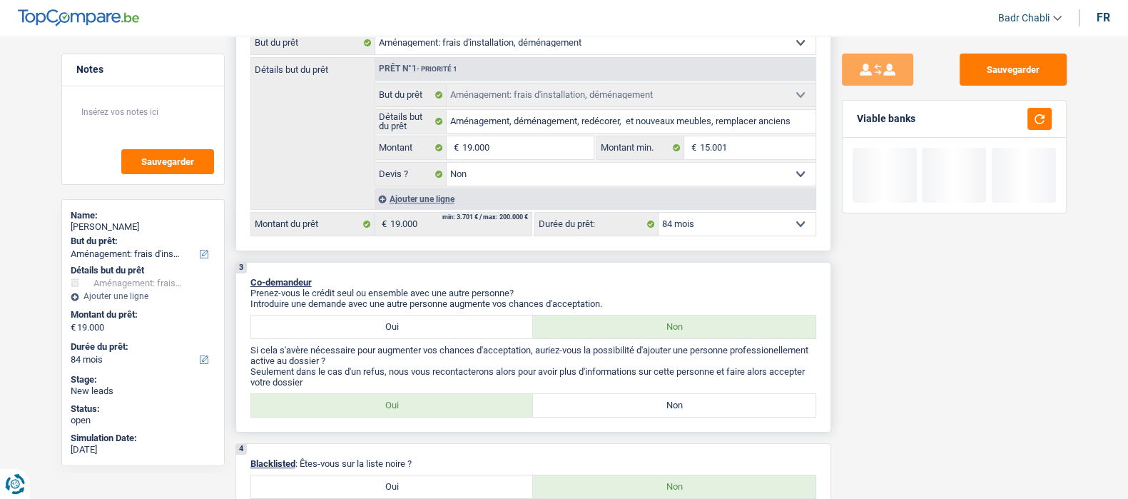
scroll to position [446, 0]
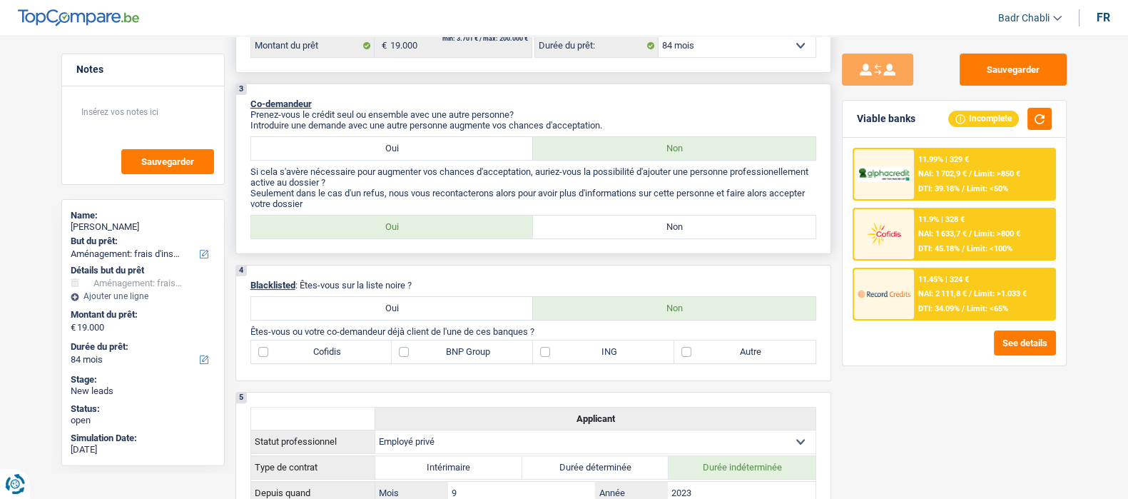
click at [642, 230] on label "Non" at bounding box center [674, 226] width 283 height 23
click at [642, 230] on input "Non" at bounding box center [674, 226] width 283 height 23
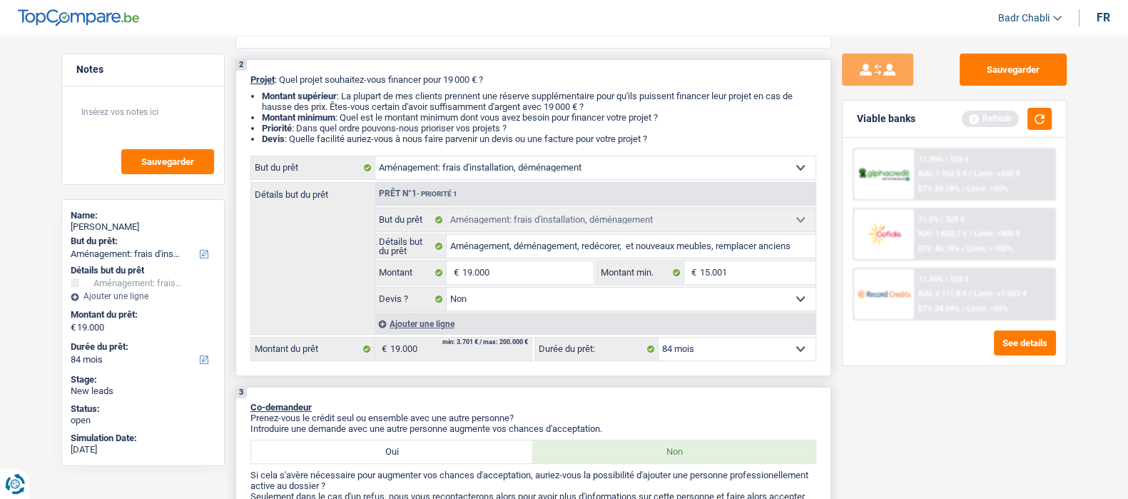
scroll to position [0, 0]
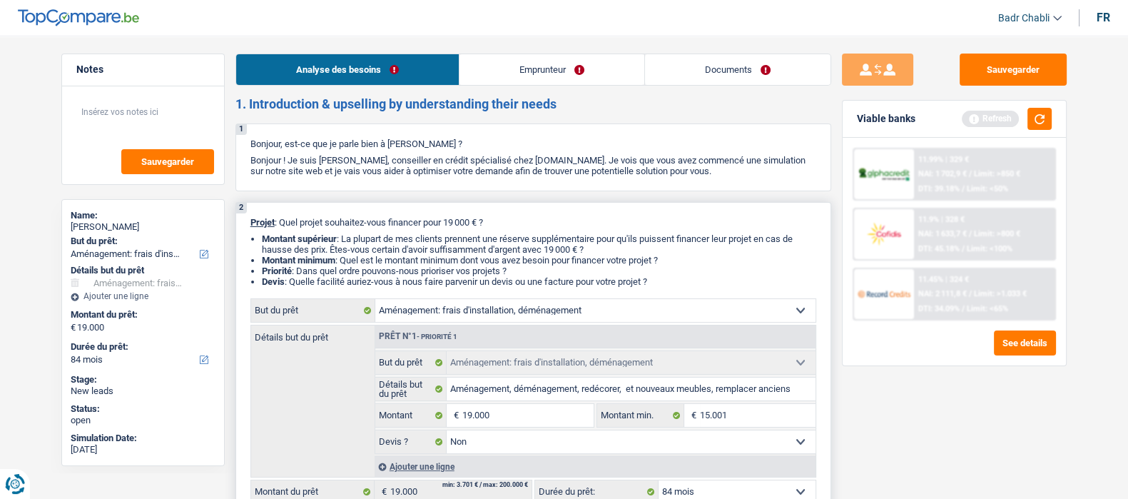
click at [723, 65] on link "Documents" at bounding box center [738, 69] width 186 height 31
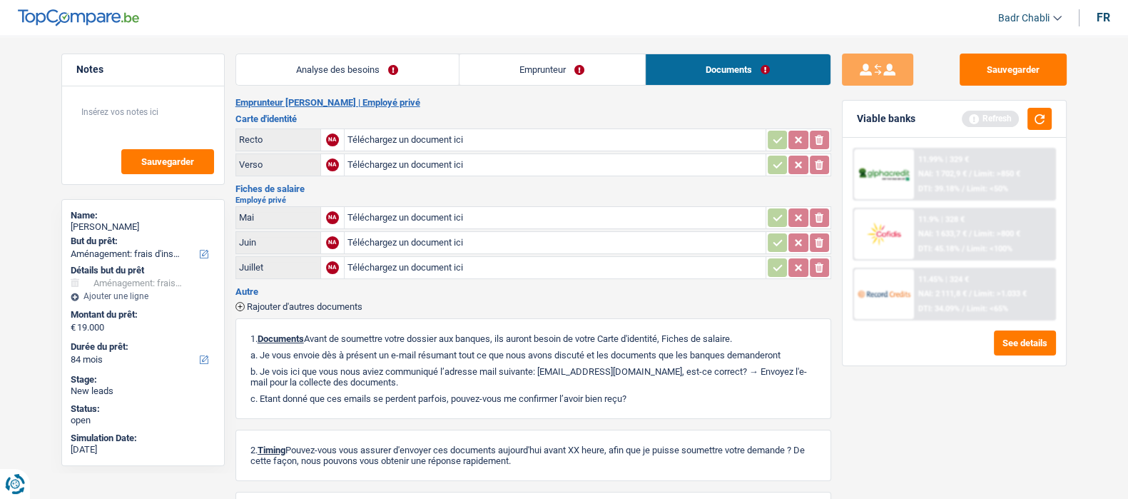
click at [403, 83] on link "Analyse des besoins" at bounding box center [347, 69] width 223 height 31
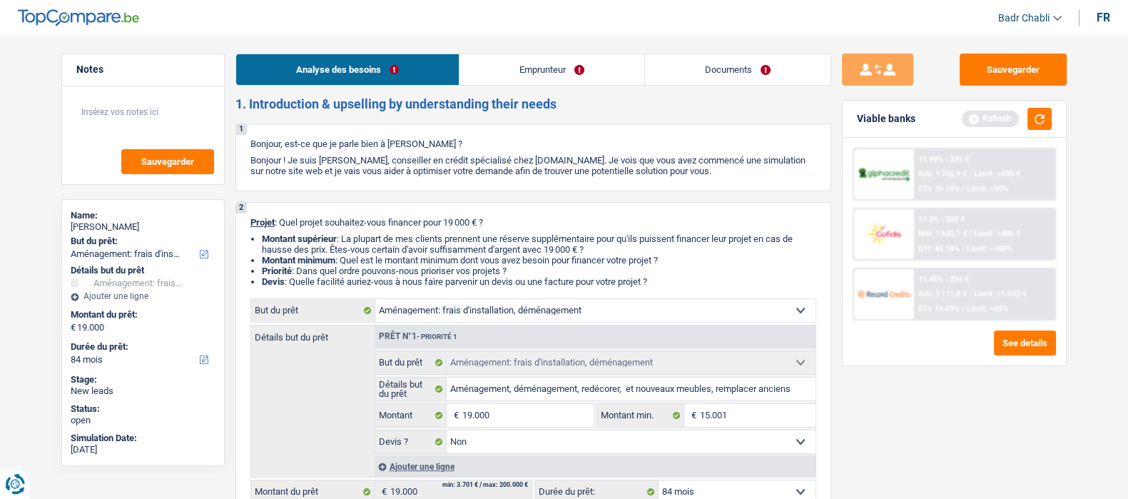
click at [528, 71] on link "Emprunteur" at bounding box center [551, 69] width 185 height 31
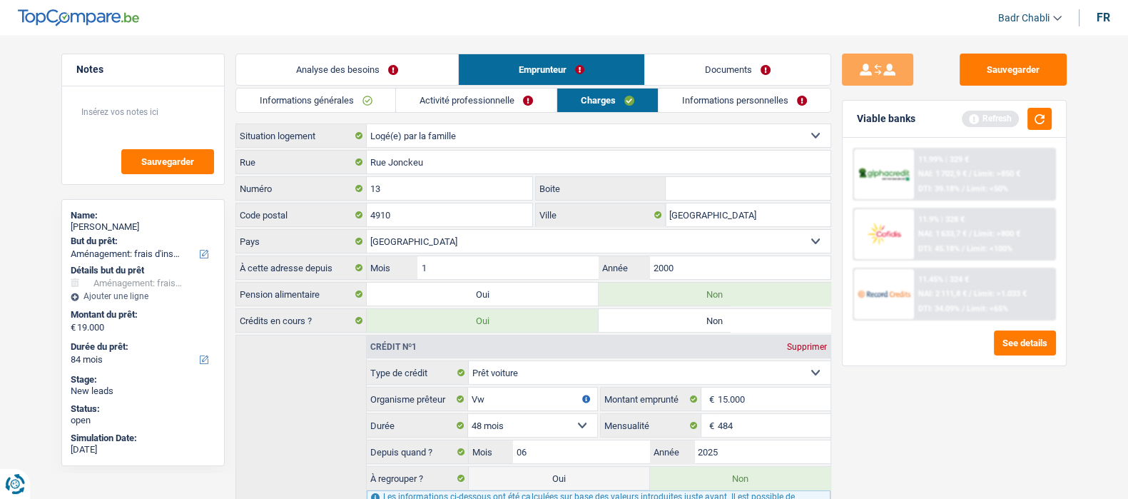
click at [294, 110] on link "Informations générales" at bounding box center [316, 100] width 160 height 24
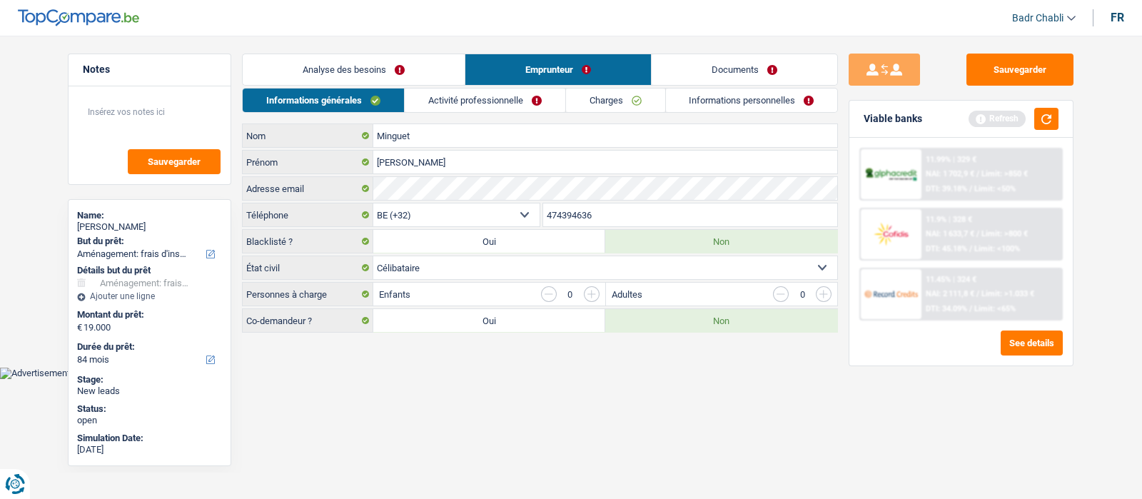
click at [357, 75] on link "Analyse des besoins" at bounding box center [354, 69] width 222 height 31
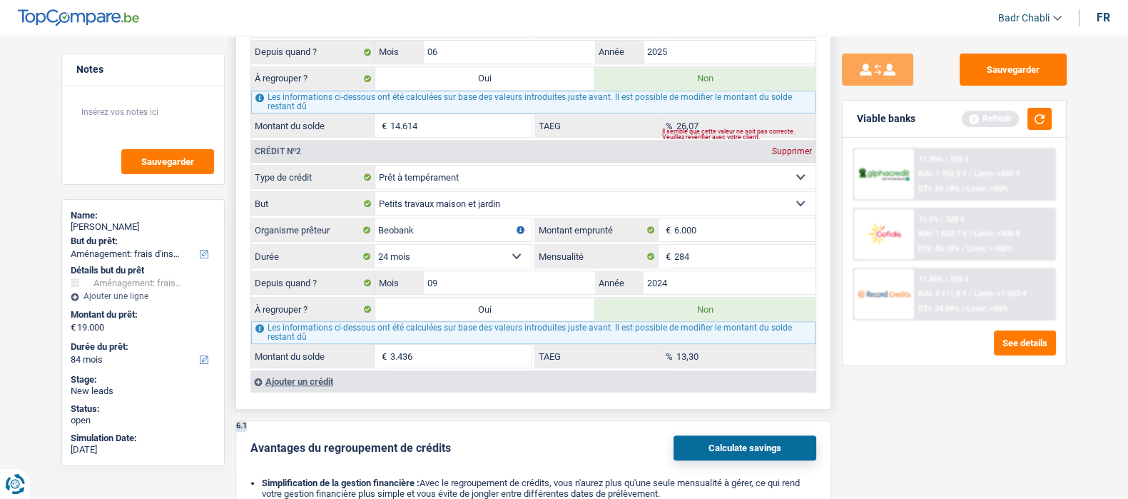
scroll to position [1159, 0]
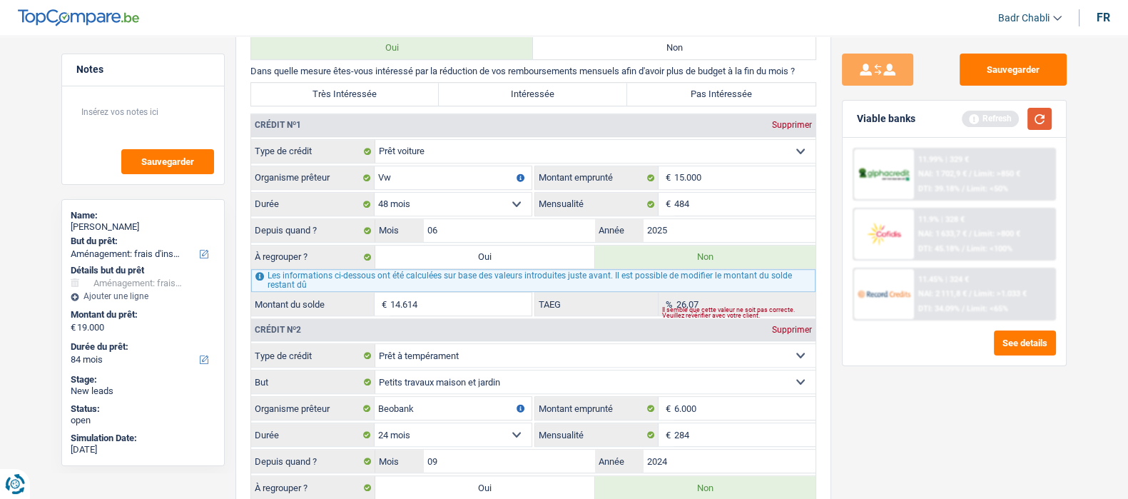
click at [1048, 123] on button "button" at bounding box center [1039, 119] width 24 height 22
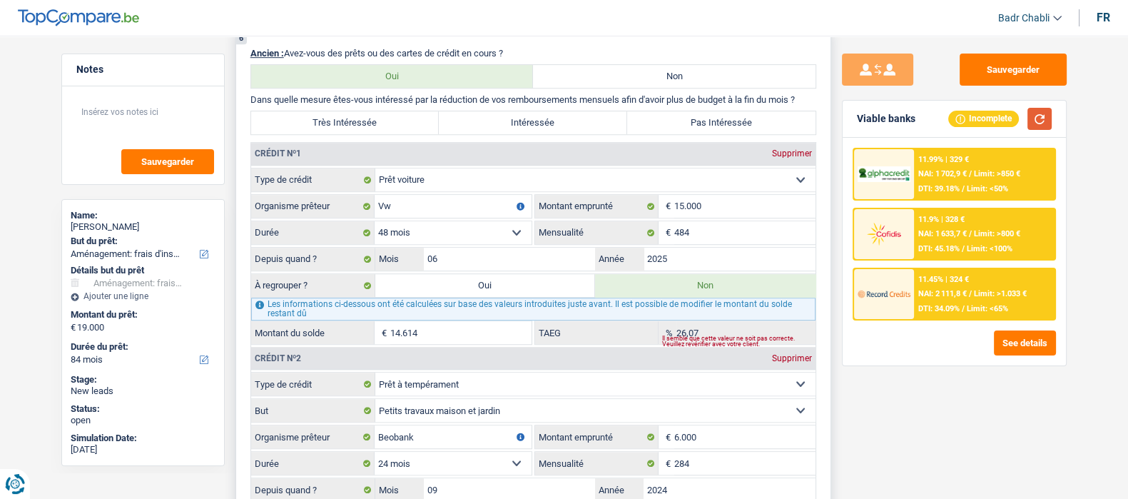
scroll to position [981, 0]
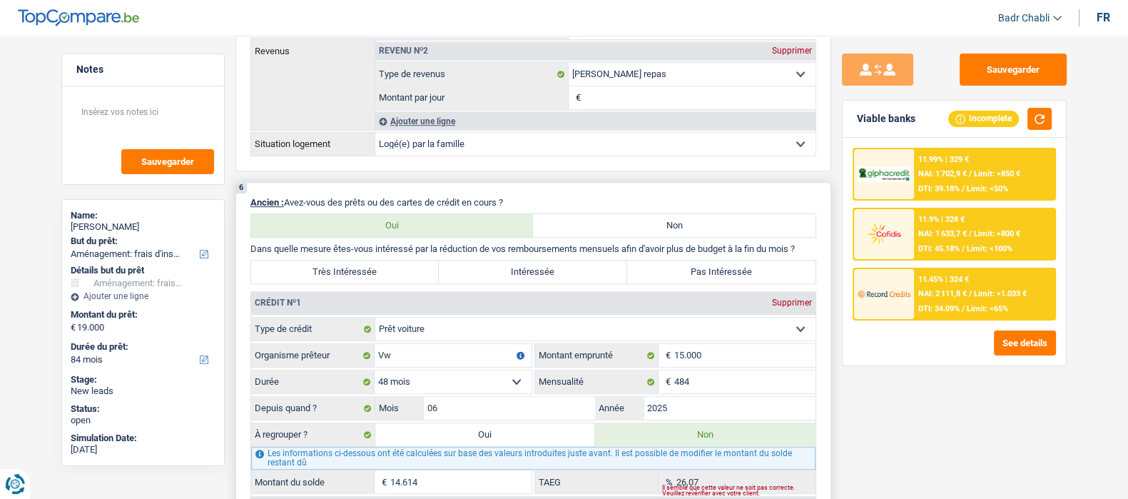
click at [546, 275] on label "Intéressée" at bounding box center [533, 271] width 188 height 23
click at [546, 275] on input "Intéressée" at bounding box center [533, 271] width 188 height 23
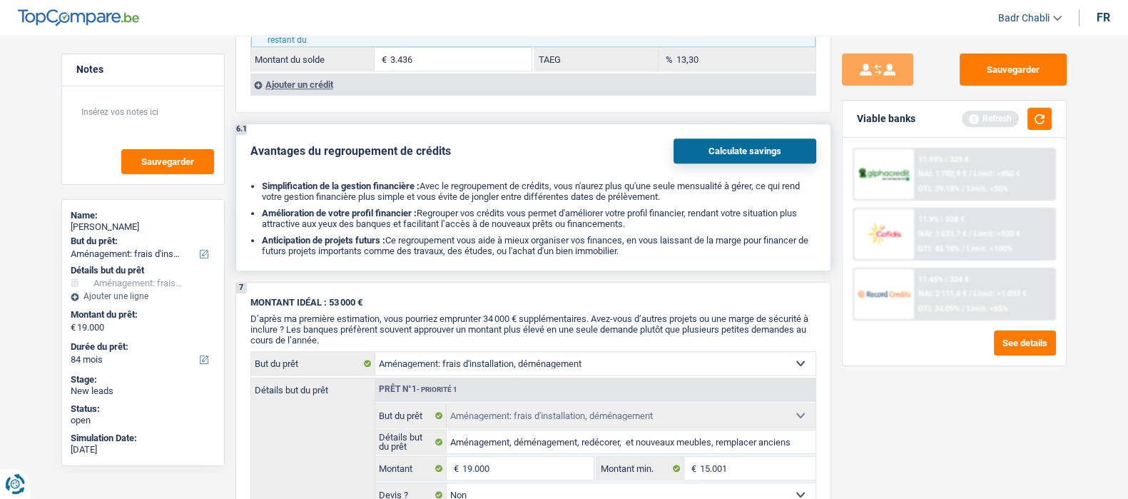
scroll to position [1516, 0]
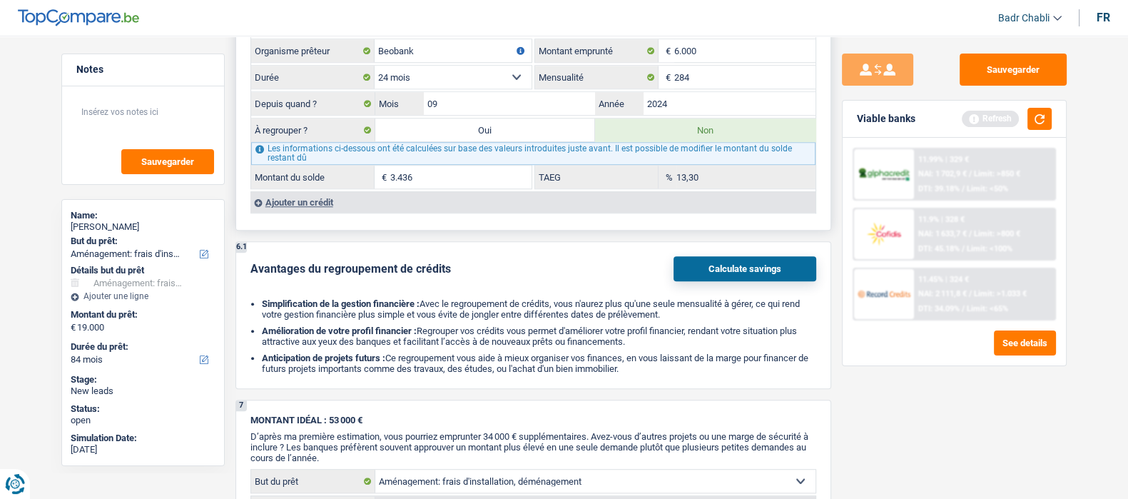
click at [308, 213] on div "Ajouter un crédit" at bounding box center [532, 201] width 565 height 21
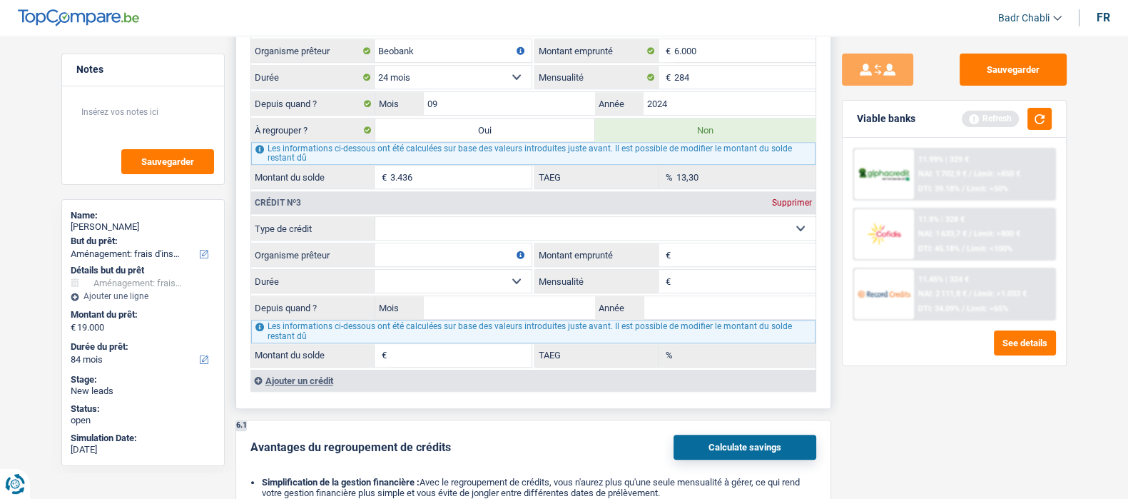
click at [479, 245] on input "Organisme prêteur" at bounding box center [453, 254] width 157 height 23
click at [480, 235] on select "Carte ou ouverture de crédit Prêt hypothécaire Vente à tempérament Prêt à tempé…" at bounding box center [595, 228] width 440 height 23
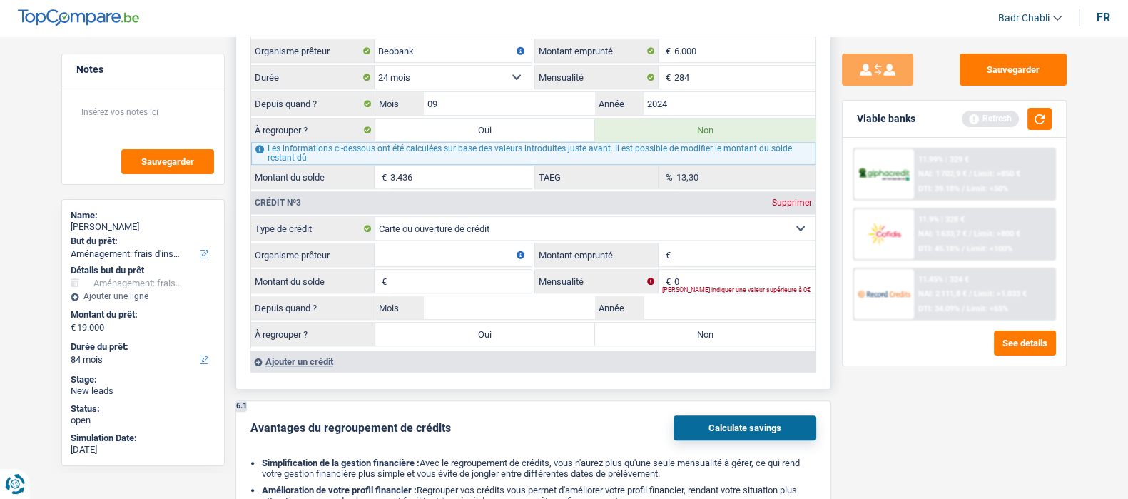
click at [459, 266] on input "Organisme prêteur" at bounding box center [453, 254] width 157 height 23
click at [634, 330] on label "Non" at bounding box center [705, 333] width 220 height 23
click at [634, 330] on input "Non" at bounding box center [705, 333] width 220 height 23
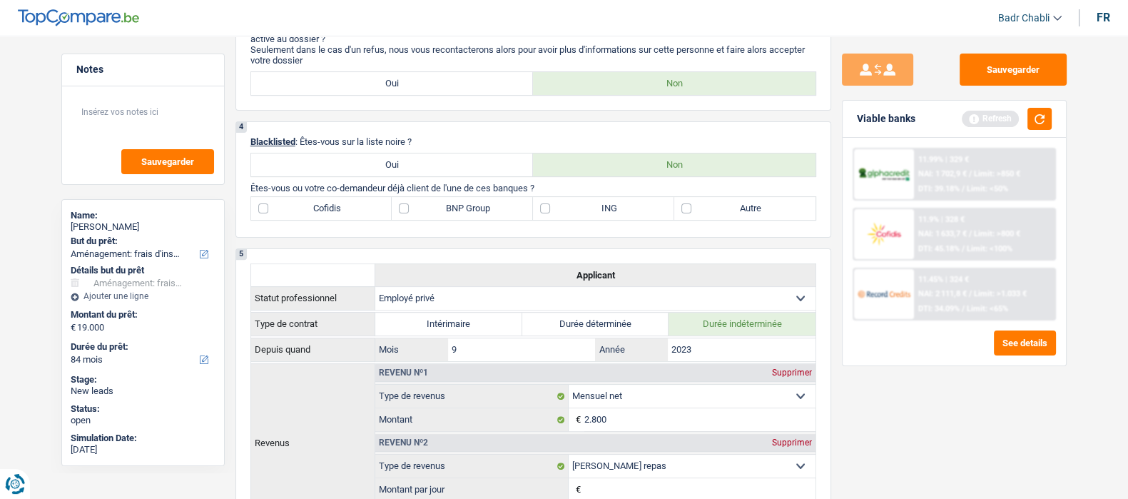
scroll to position [446, 0]
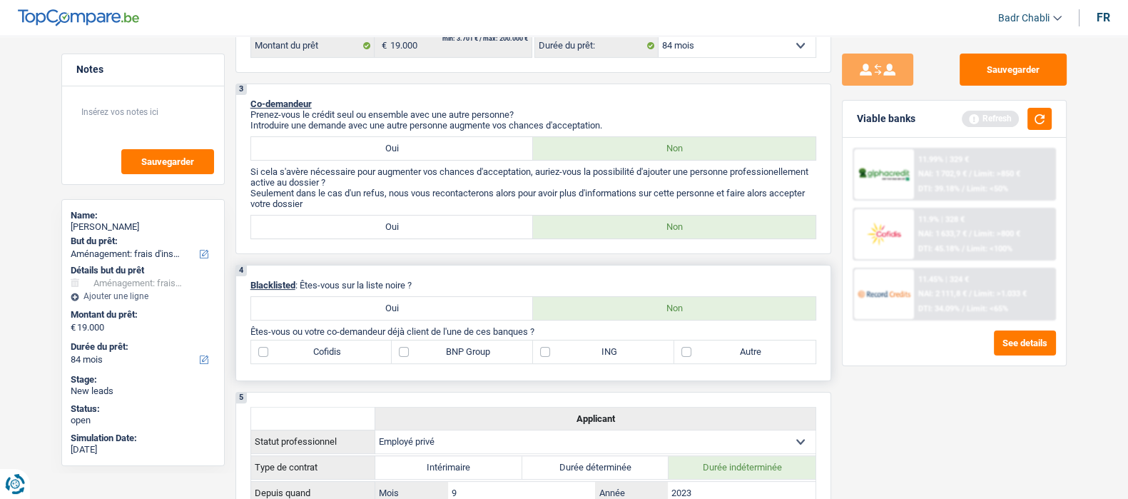
click at [563, 360] on label "ING" at bounding box center [603, 351] width 141 height 23
click at [563, 360] on input "ING" at bounding box center [603, 351] width 141 height 23
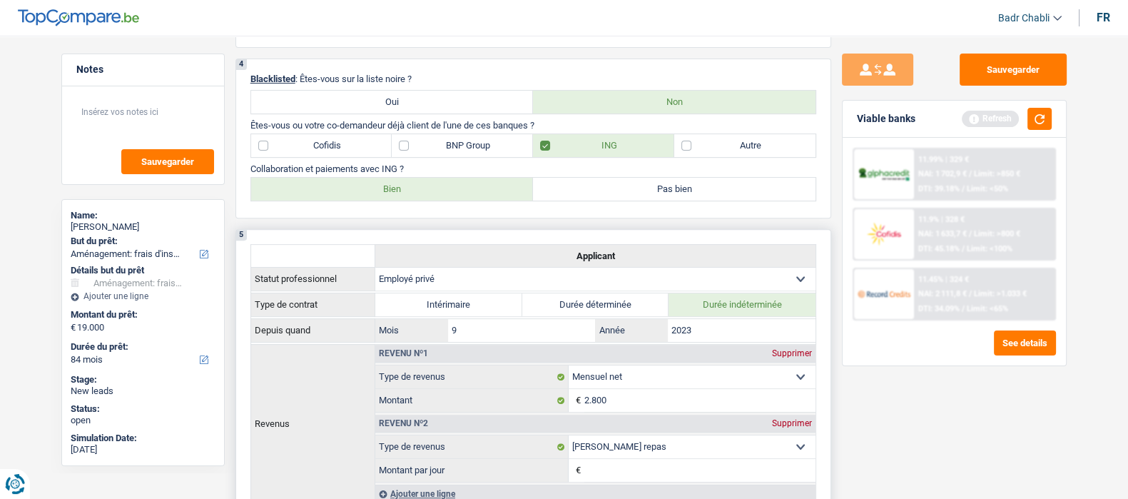
scroll to position [535, 0]
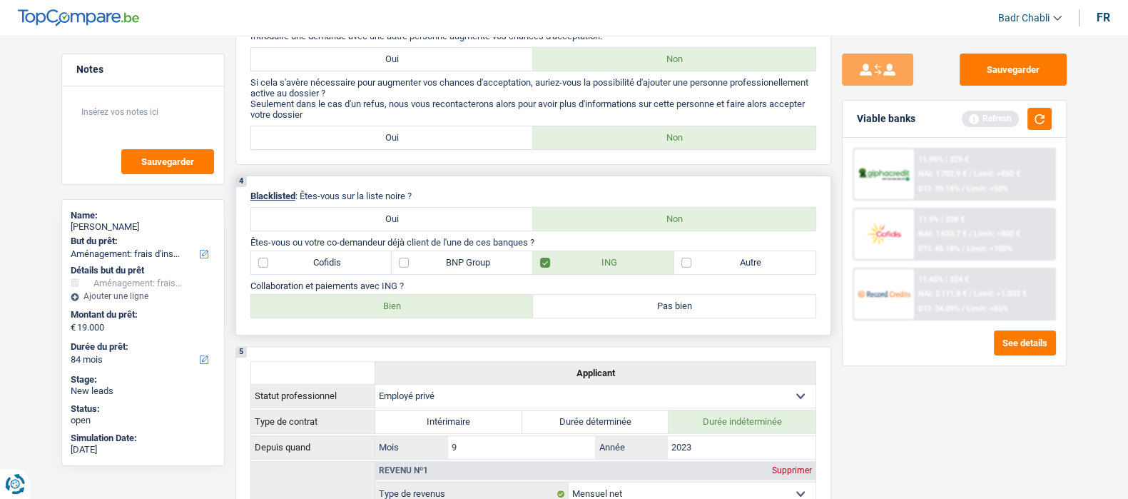
click at [470, 315] on label "Bien" at bounding box center [392, 306] width 283 height 23
click at [470, 315] on input "Bien" at bounding box center [392, 306] width 283 height 23
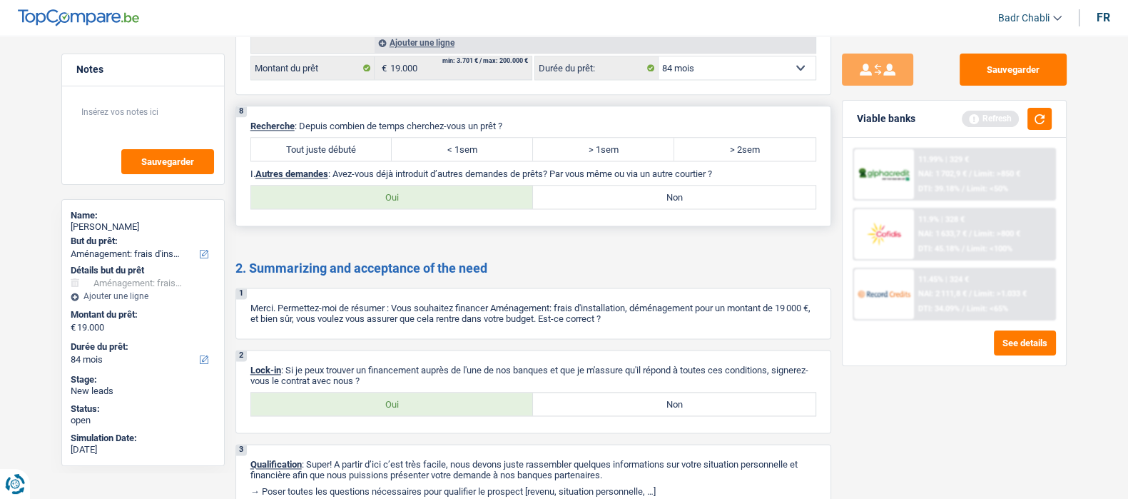
scroll to position [2387, 0]
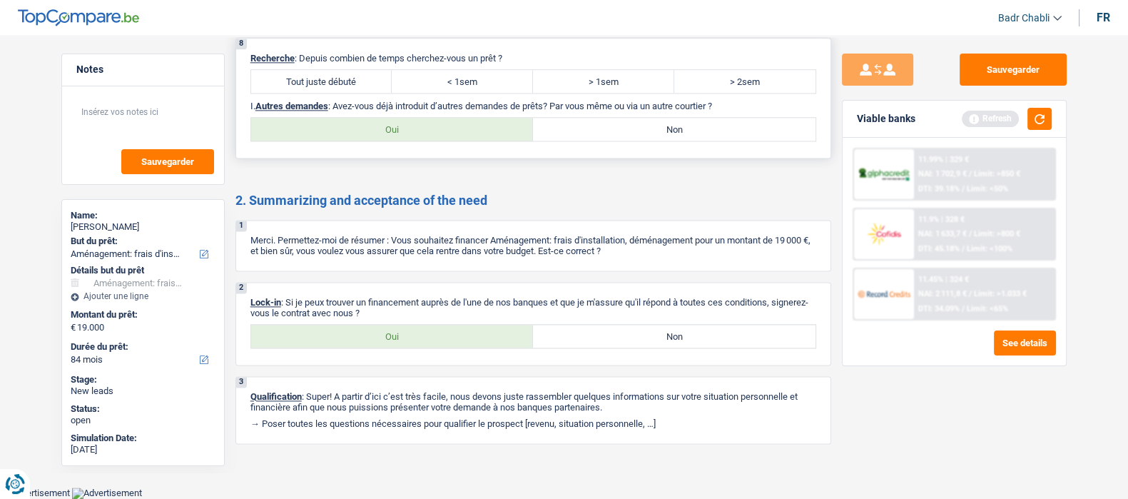
click at [350, 70] on label "Tout juste débuté" at bounding box center [321, 81] width 141 height 23
click at [350, 70] on input "Tout juste débuté" at bounding box center [321, 81] width 141 height 23
click at [604, 121] on label "Non" at bounding box center [674, 129] width 283 height 23
click at [604, 121] on input "Non" at bounding box center [674, 129] width 283 height 23
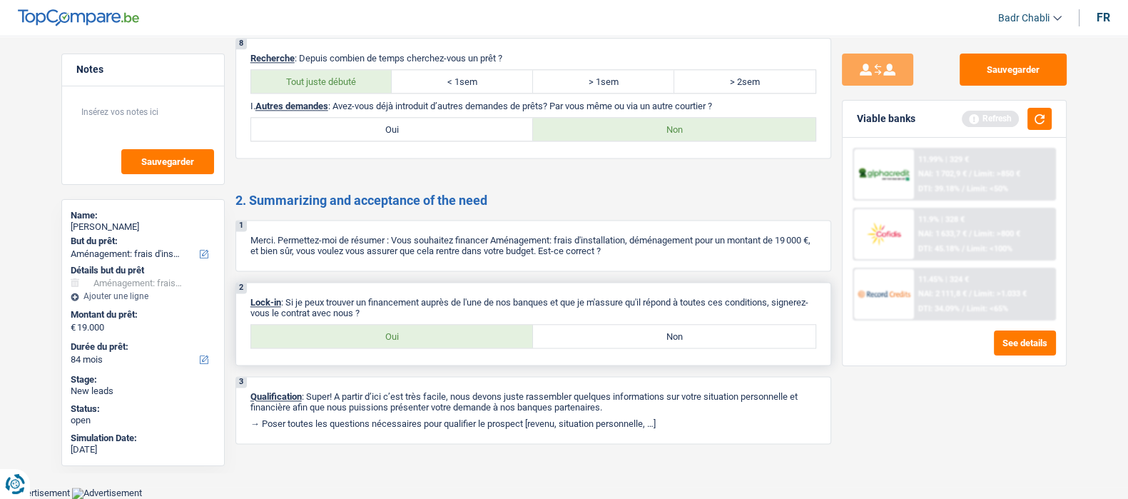
click at [448, 325] on label "Oui" at bounding box center [392, 336] width 283 height 23
click at [448, 325] on input "Oui" at bounding box center [392, 336] width 283 height 23
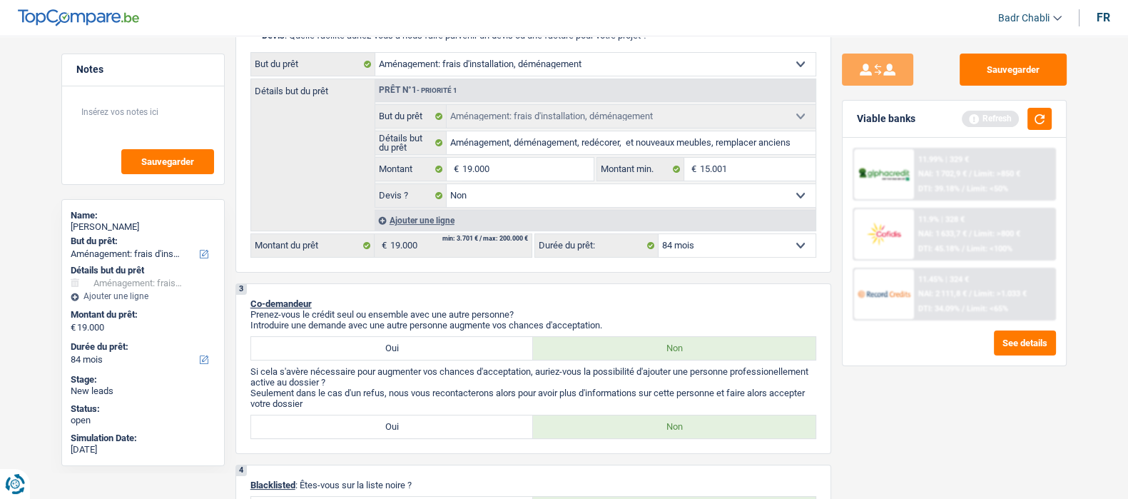
scroll to position [0, 0]
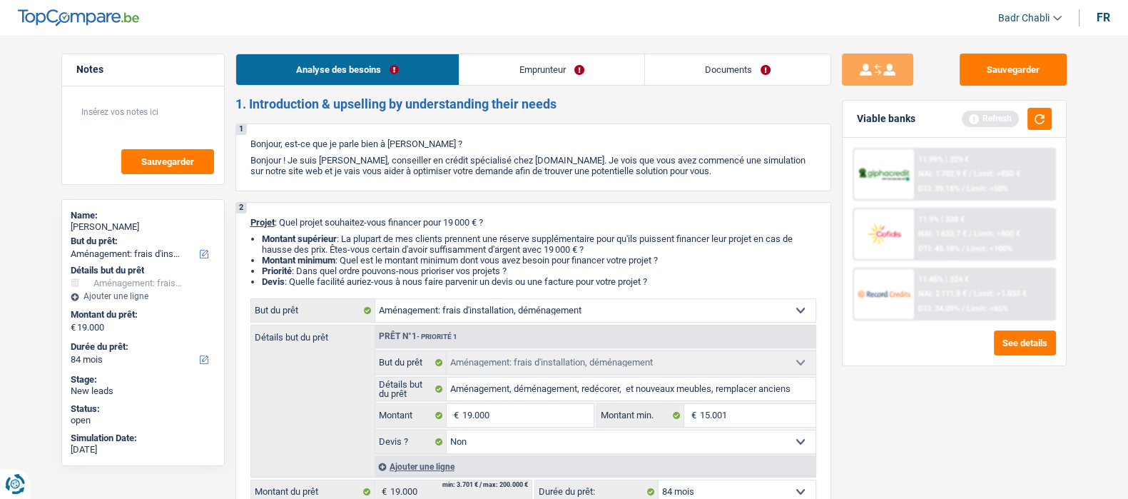
click at [502, 76] on link "Emprunteur" at bounding box center [551, 69] width 185 height 31
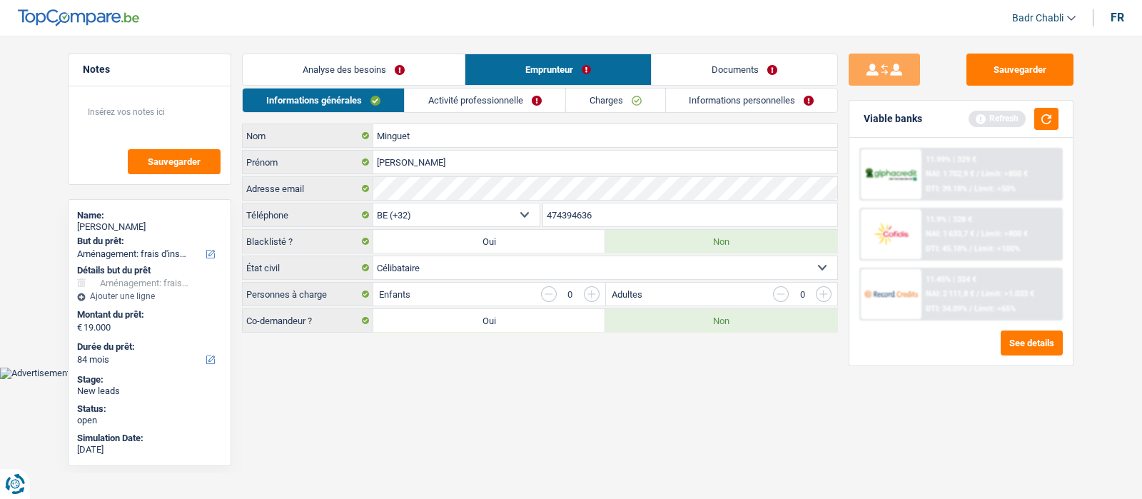
click at [521, 110] on link "Activité professionnelle" at bounding box center [485, 100] width 161 height 24
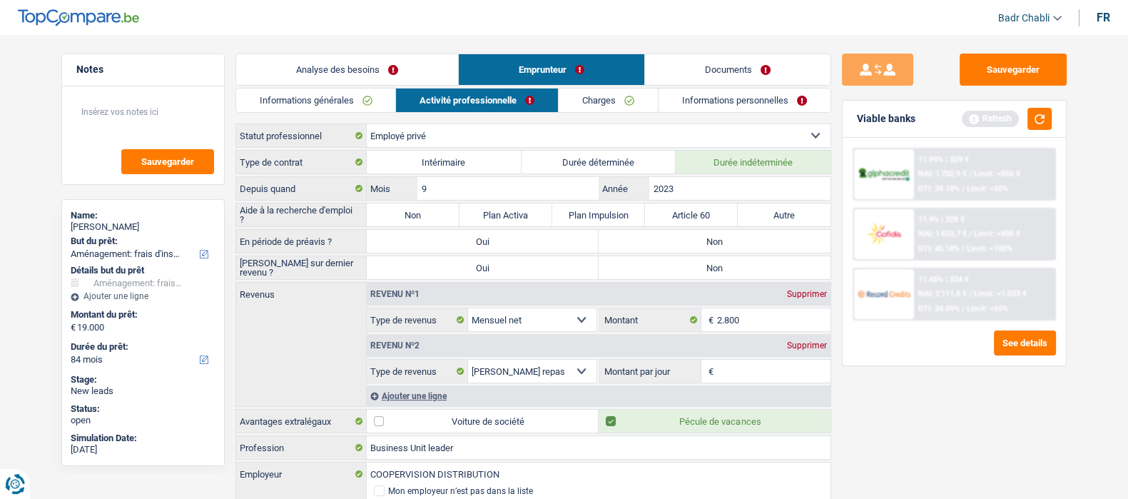
click at [409, 221] on label "Non" at bounding box center [413, 214] width 93 height 23
click at [409, 221] on input "Non" at bounding box center [413, 214] width 93 height 23
click at [746, 244] on label "Non" at bounding box center [715, 241] width 232 height 23
click at [746, 244] on input "Non" at bounding box center [715, 241] width 232 height 23
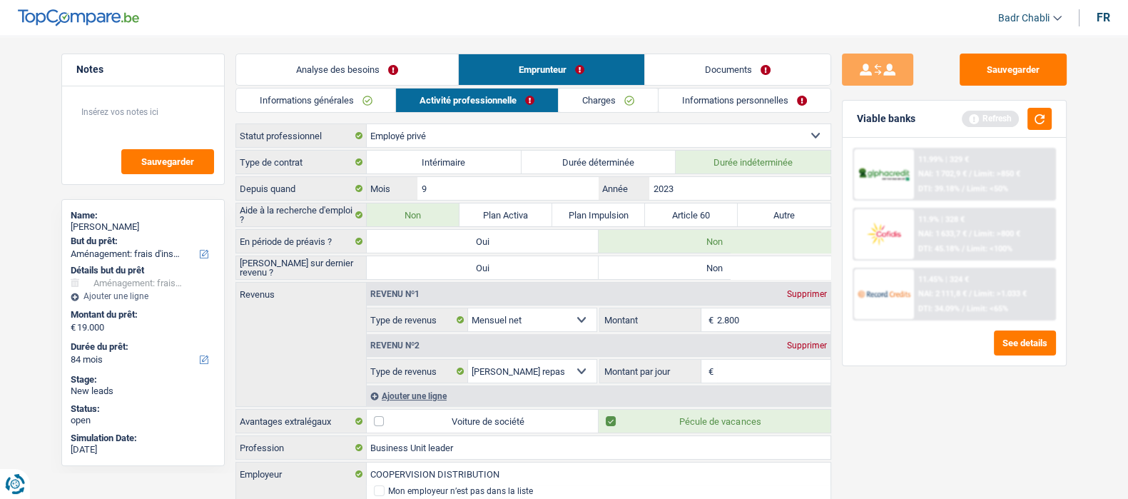
click at [749, 265] on label "Non" at bounding box center [715, 267] width 232 height 23
click at [749, 265] on input "Non" at bounding box center [715, 267] width 232 height 23
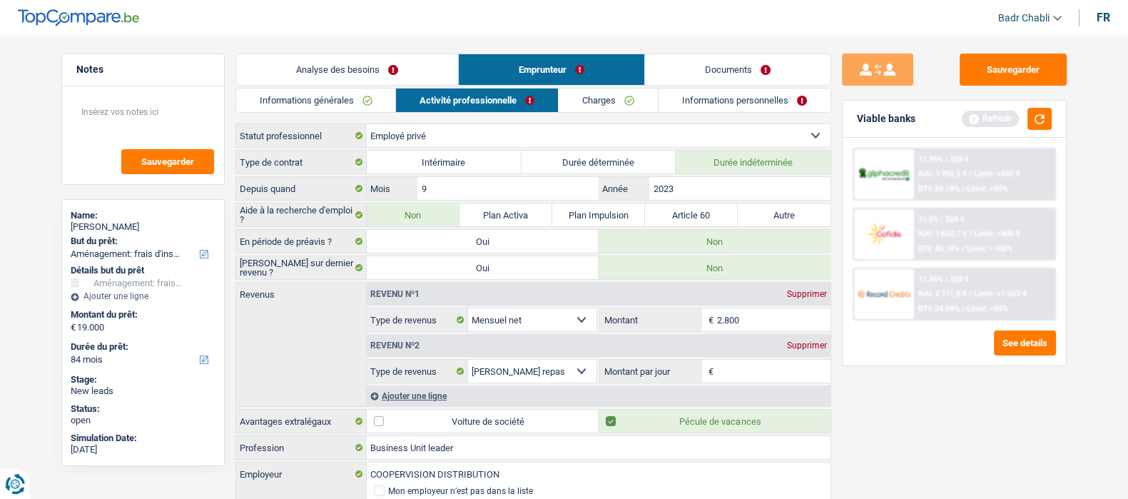
click at [731, 365] on input "Montant par jour" at bounding box center [773, 371] width 113 height 23
click at [616, 98] on link "Charges" at bounding box center [608, 100] width 99 height 24
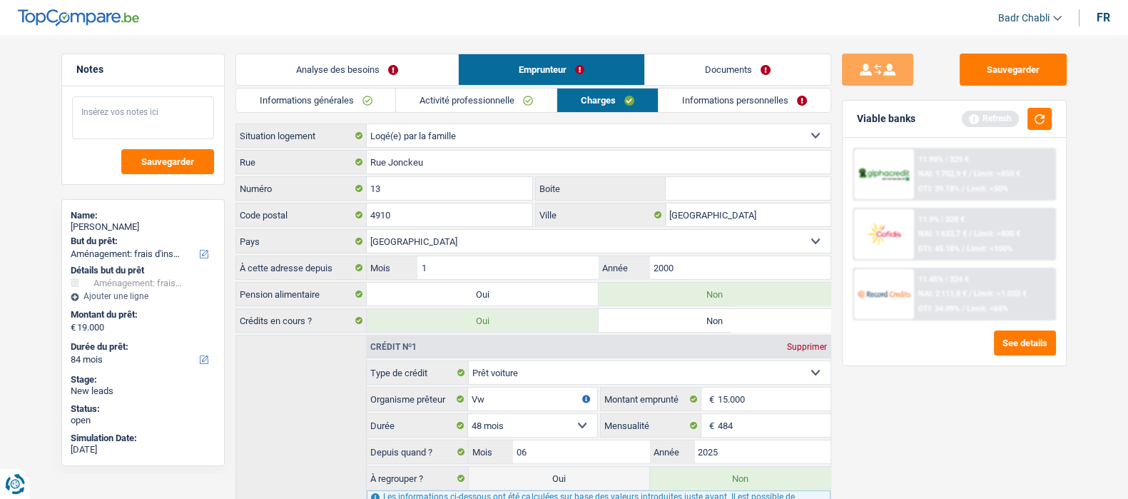
click at [163, 120] on textarea at bounding box center [143, 117] width 142 height 43
click at [181, 128] on textarea at bounding box center [143, 117] width 142 height 43
click at [710, 101] on link "Informations personnelles" at bounding box center [745, 100] width 172 height 24
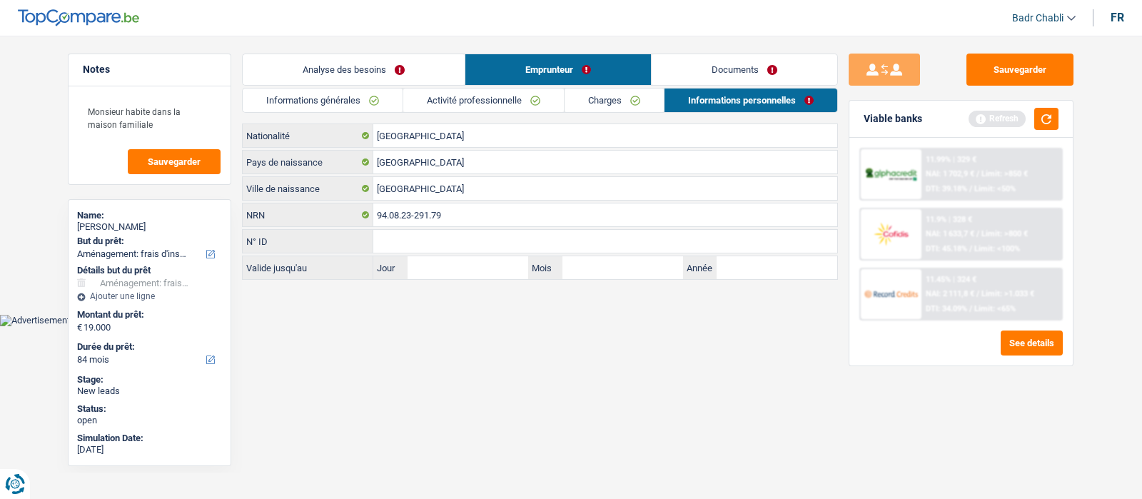
click at [717, 73] on link "Documents" at bounding box center [744, 69] width 186 height 31
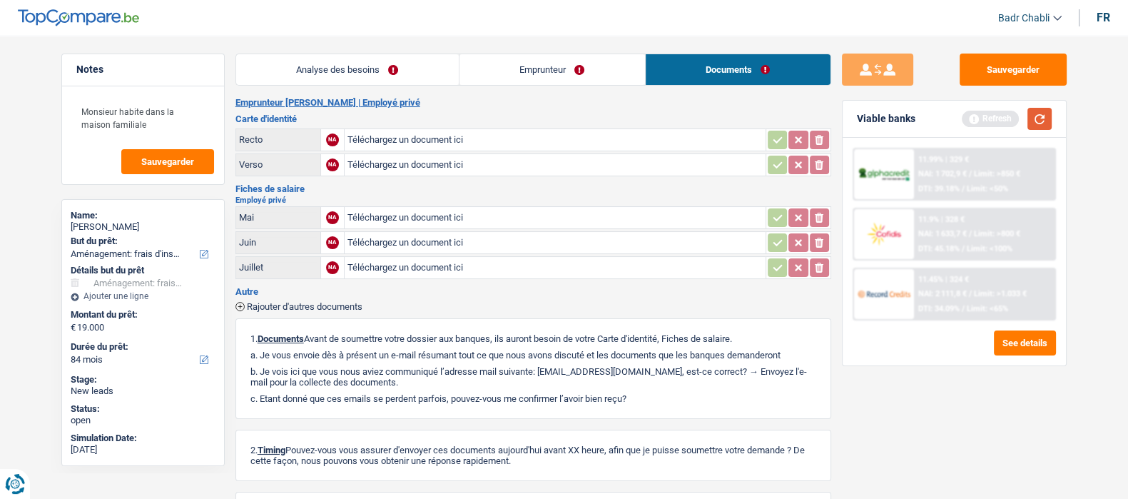
click at [1036, 118] on button "button" at bounding box center [1039, 119] width 24 height 22
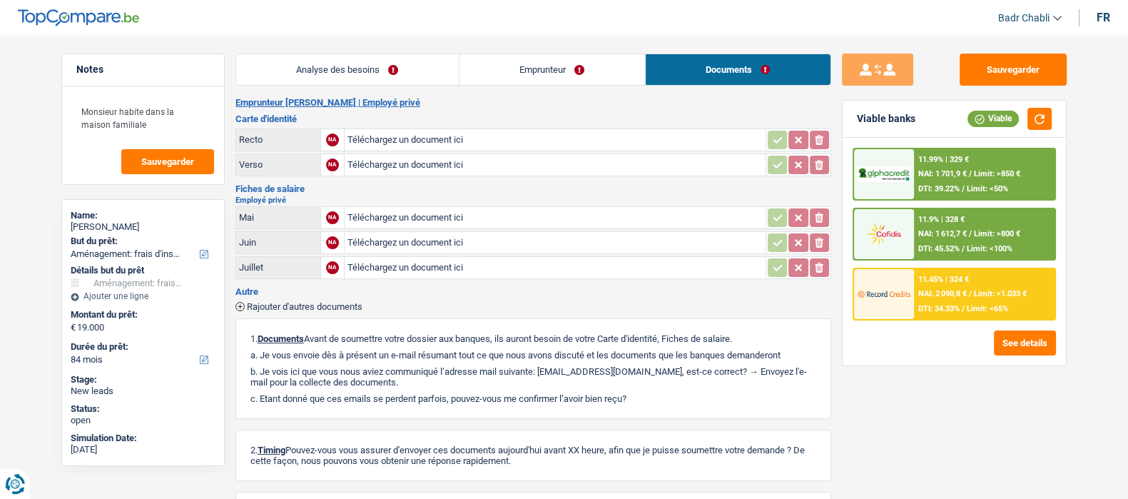
click at [492, 73] on link "Emprunteur" at bounding box center [552, 69] width 186 height 31
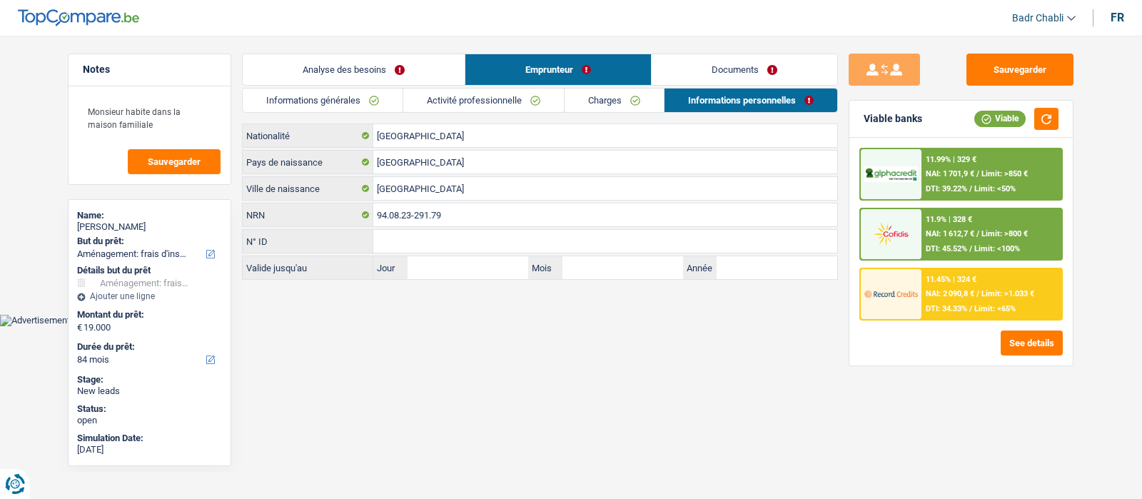
click at [368, 80] on link "Analyse des besoins" at bounding box center [354, 69] width 222 height 31
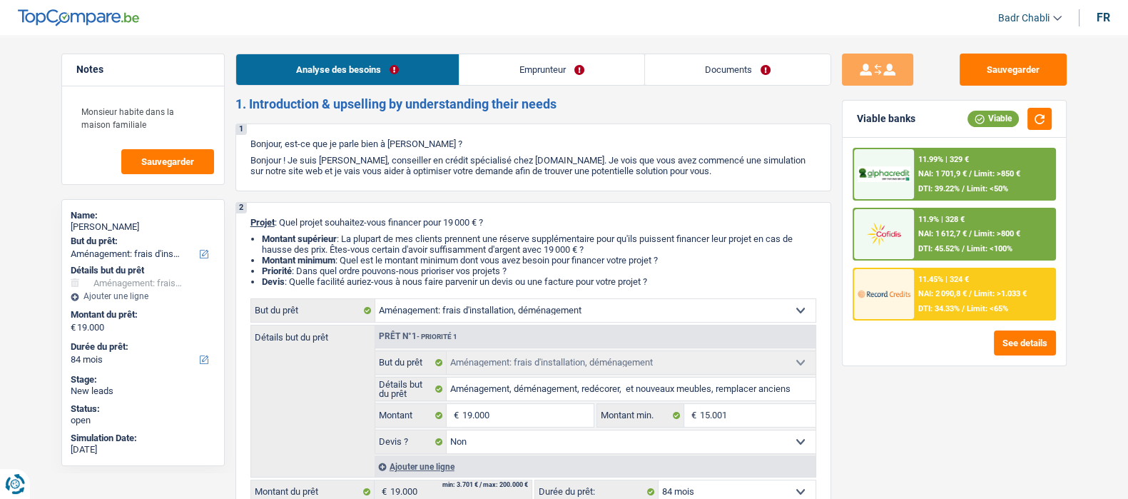
click at [578, 68] on link "Emprunteur" at bounding box center [551, 69] width 185 height 31
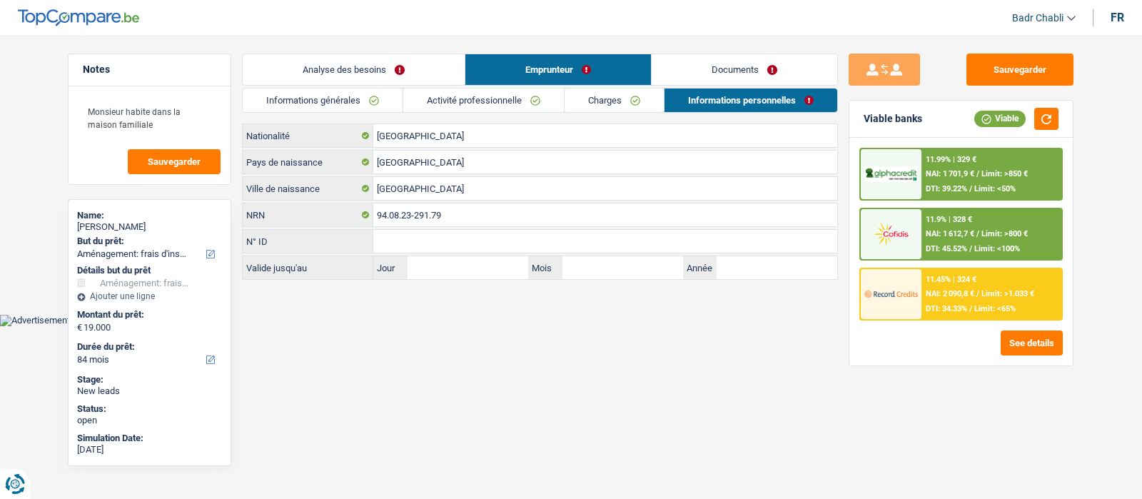
click at [330, 112] on li "Informations générales" at bounding box center [322, 100] width 161 height 25
click at [350, 91] on link "Informations générales" at bounding box center [323, 100] width 160 height 24
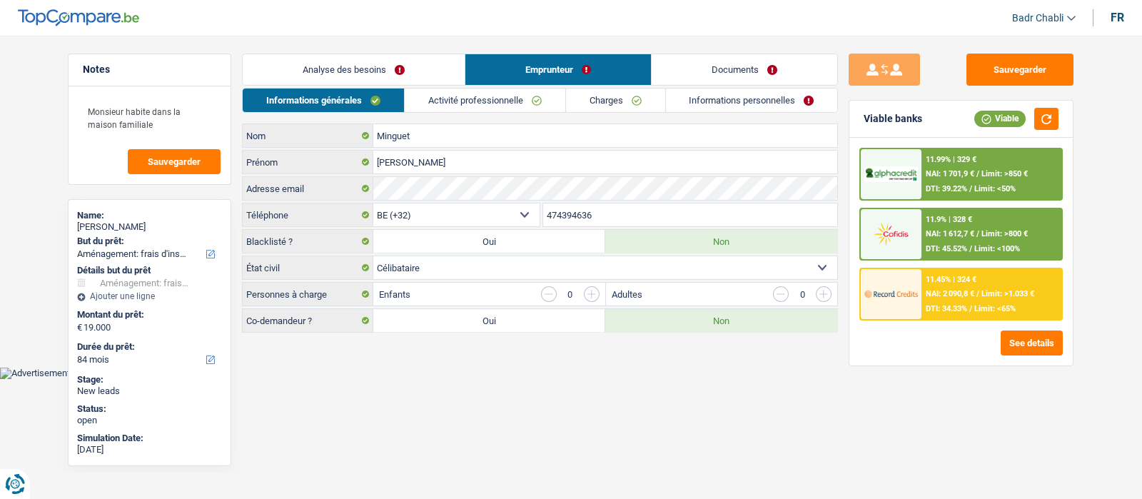
click at [516, 98] on link "Activité professionnelle" at bounding box center [485, 100] width 161 height 24
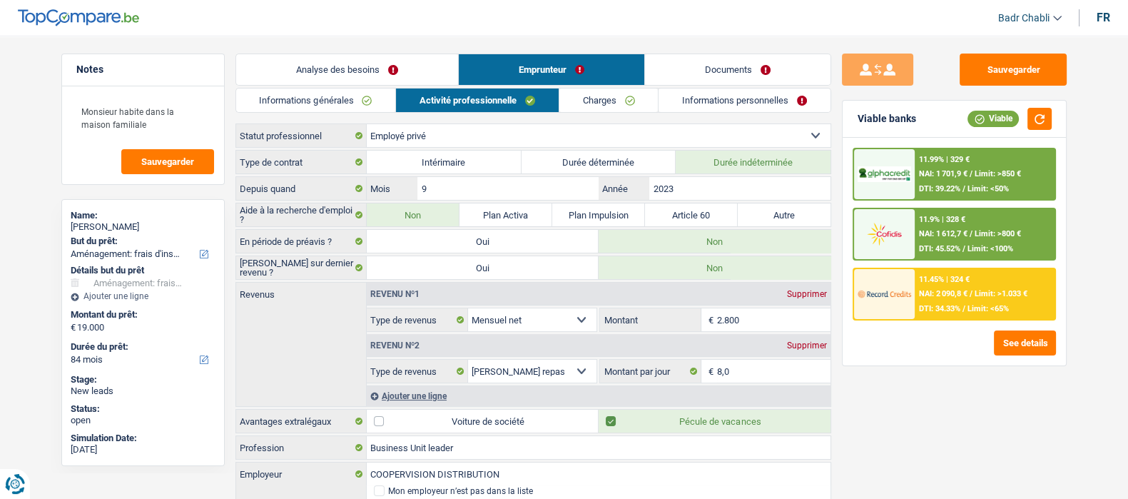
click at [606, 101] on link "Charges" at bounding box center [608, 100] width 99 height 24
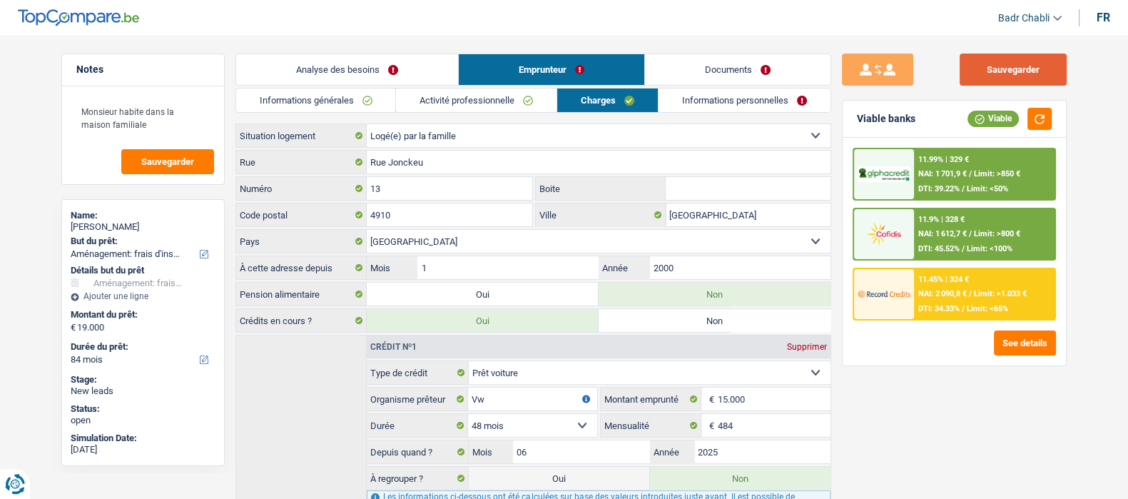
click at [1019, 74] on button "Sauvegarder" at bounding box center [1013, 70] width 107 height 32
